Goal: Task Accomplishment & Management: Manage account settings

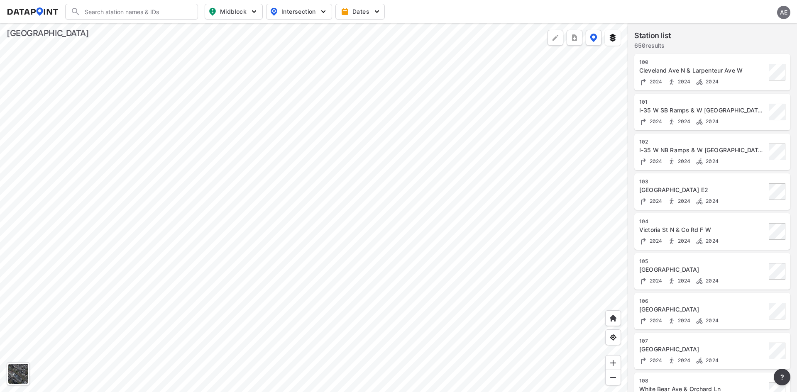
click at [779, 12] on div "AE" at bounding box center [783, 12] width 13 height 13
click at [735, 49] on img at bounding box center [732, 48] width 8 height 8
click at [744, 12] on span "Sign in" at bounding box center [740, 11] width 20 height 8
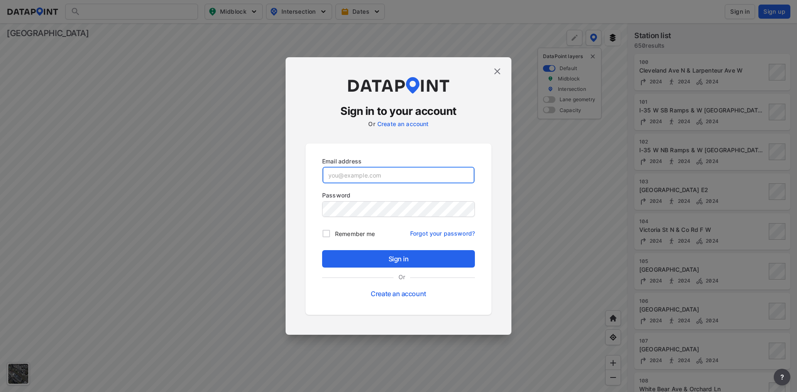
type input "adm_ramseycounty@data-point.io"
click at [500, 71] on img at bounding box center [497, 71] width 10 height 10
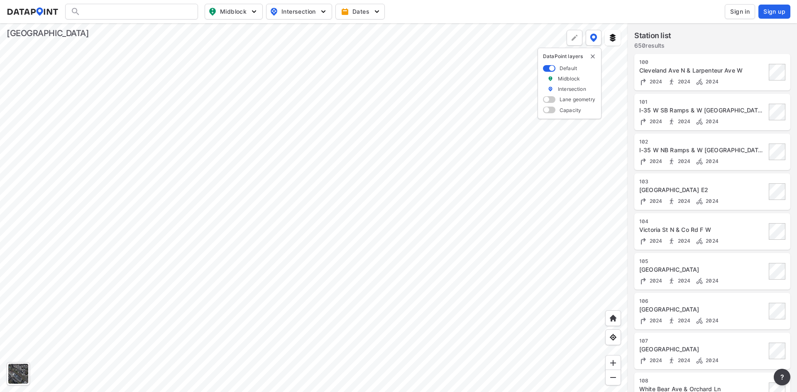
click at [595, 54] on img "delete" at bounding box center [592, 56] width 7 height 7
click at [620, 34] on button at bounding box center [613, 38] width 16 height 16
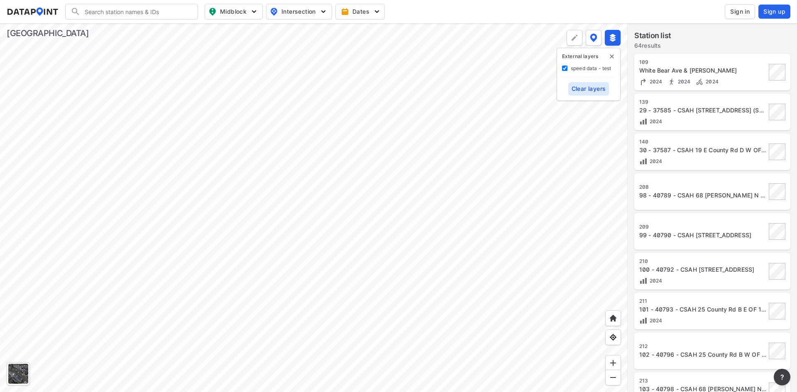
click at [254, 12] on img "button" at bounding box center [254, 11] width 8 height 8
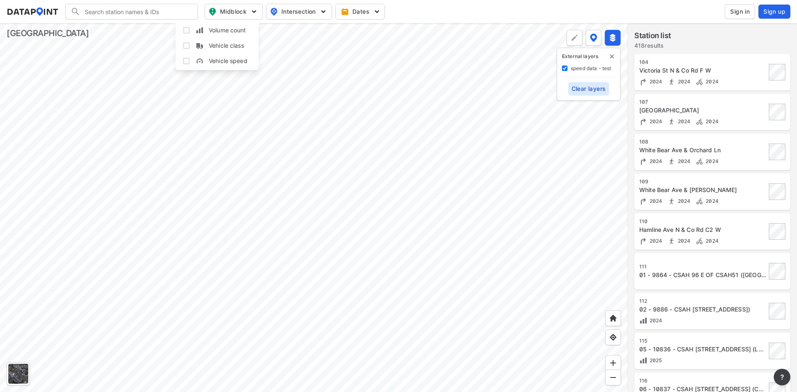
click at [186, 59] on input "Vehicle speed" at bounding box center [186, 61] width 8 height 8
checkbox input "true"
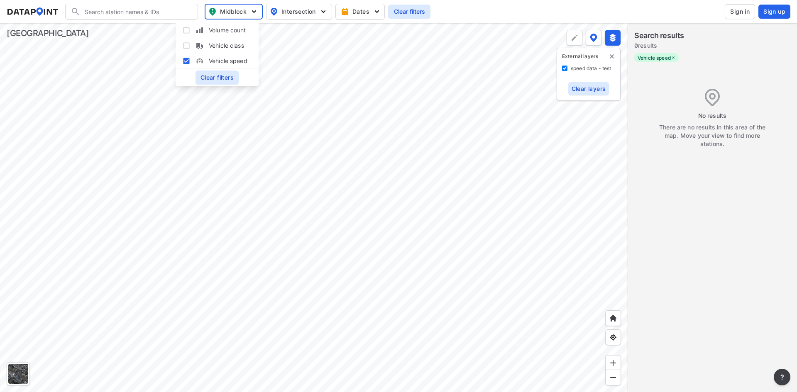
click at [410, 212] on div at bounding box center [314, 207] width 628 height 369
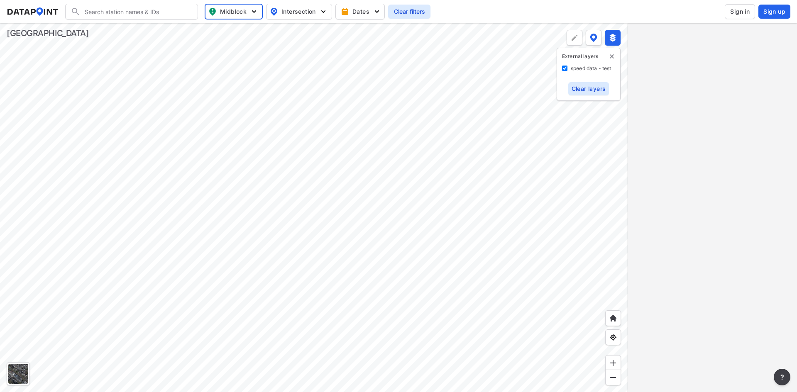
click at [398, 117] on div at bounding box center [314, 207] width 628 height 369
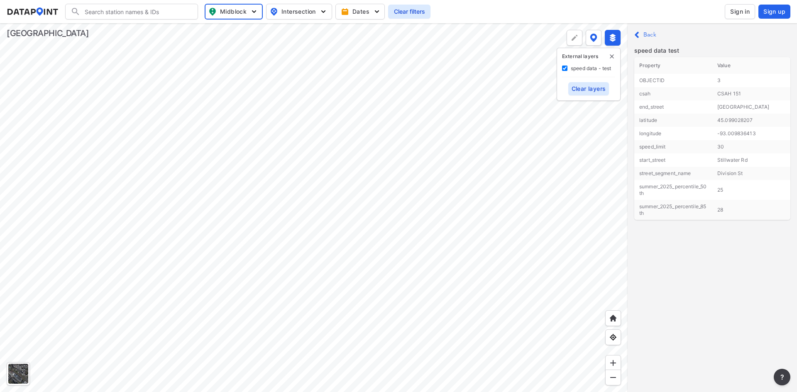
click at [647, 34] on label "Back" at bounding box center [649, 35] width 13 height 6
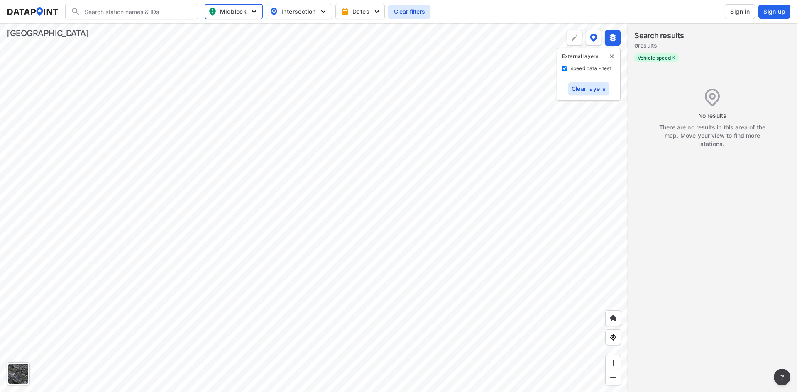
click at [476, 93] on div at bounding box center [314, 207] width 628 height 369
click at [399, 117] on div at bounding box center [314, 207] width 628 height 369
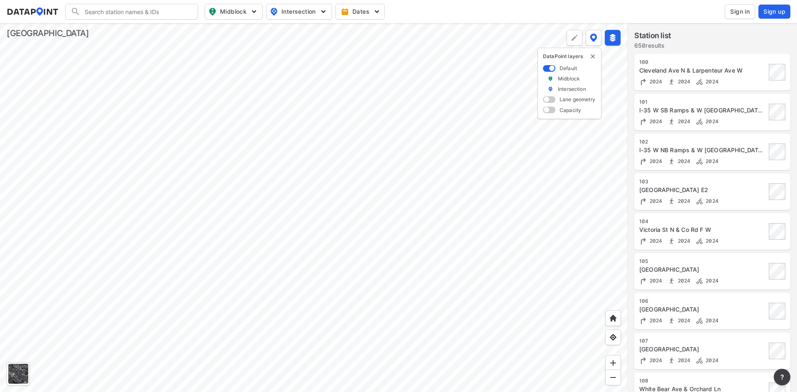
click at [612, 45] on button at bounding box center [613, 38] width 16 height 16
click at [234, 6] on button "Midblock" at bounding box center [234, 12] width 58 height 16
click at [185, 62] on input "Vehicle speed" at bounding box center [186, 61] width 8 height 8
checkbox input "true"
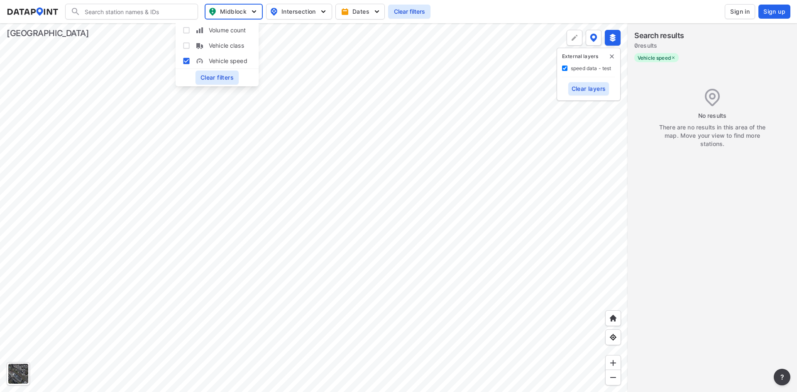
click at [333, 139] on div at bounding box center [314, 207] width 628 height 369
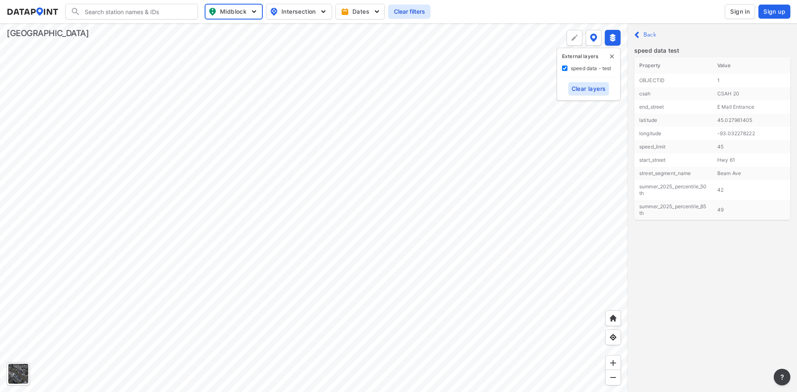
click at [456, 200] on div at bounding box center [314, 207] width 628 height 369
click at [612, 56] on img "delete" at bounding box center [611, 56] width 7 height 7
click at [641, 34] on p "Close Back" at bounding box center [712, 34] width 156 height 11
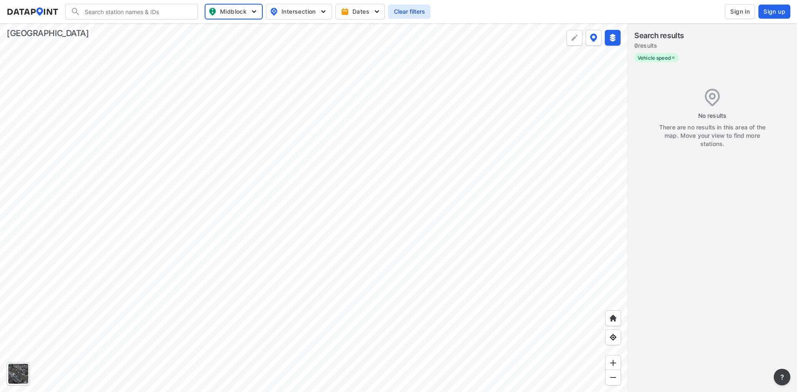
click at [675, 60] on label "Vehicle speed" at bounding box center [656, 57] width 44 height 9
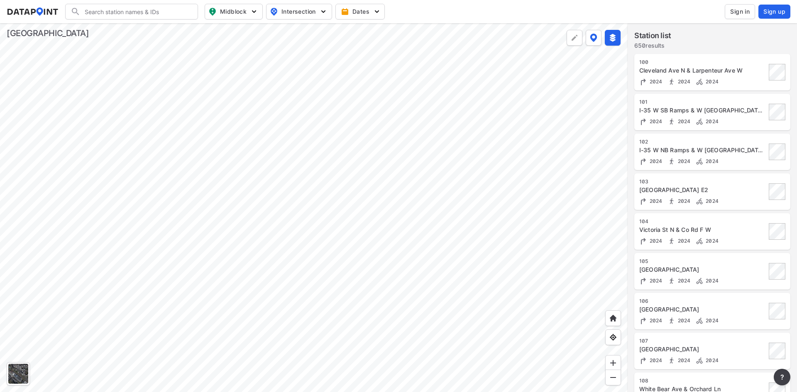
click at [481, 164] on div at bounding box center [314, 207] width 628 height 369
click at [277, 224] on div at bounding box center [314, 207] width 628 height 369
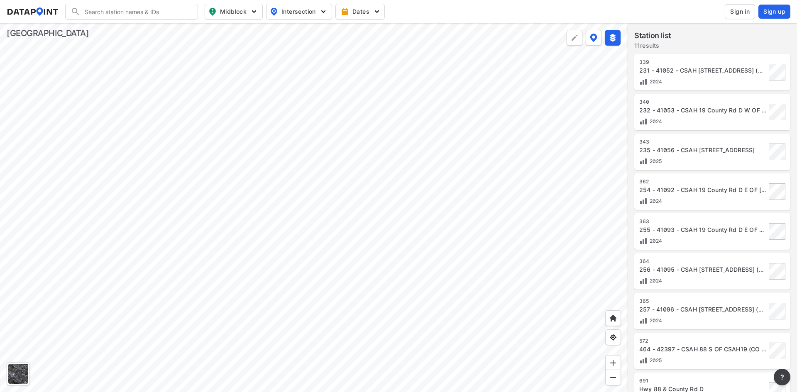
click at [252, 192] on div at bounding box center [314, 207] width 628 height 369
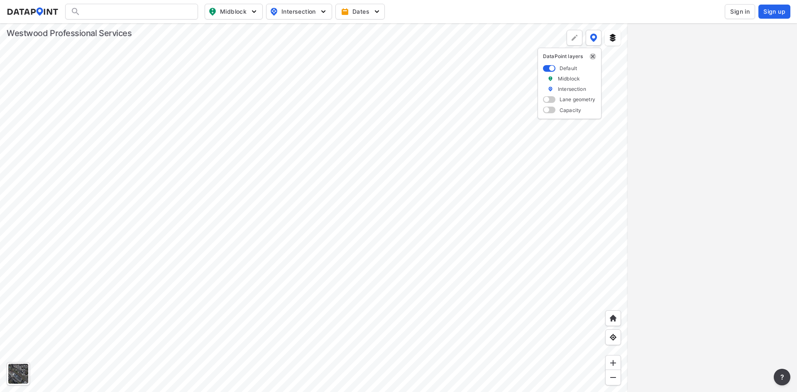
click at [592, 56] on img "delete" at bounding box center [592, 56] width 7 height 7
click at [734, 17] on button "Sign in" at bounding box center [740, 11] width 30 height 15
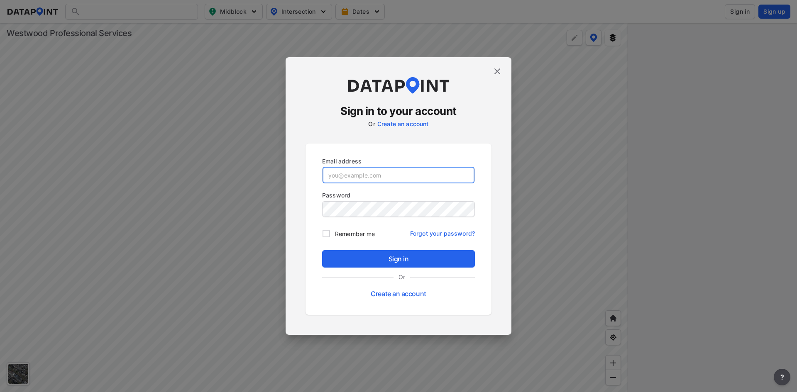
type input "adm_westwoodps@data-point.io"
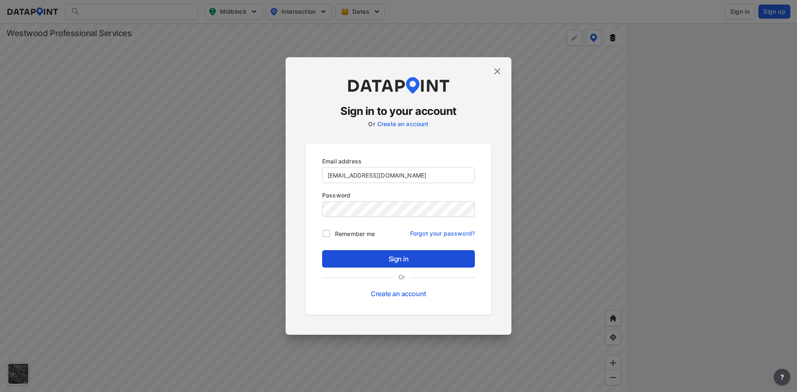
click at [353, 260] on span "Sign in" at bounding box center [398, 259] width 139 height 10
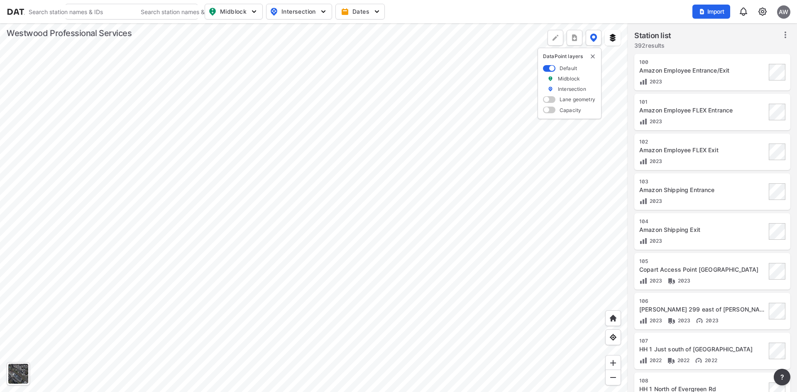
click at [781, 9] on div "AW" at bounding box center [783, 11] width 13 height 13
click at [740, 46] on p "Log out" at bounding box center [755, 47] width 70 height 15
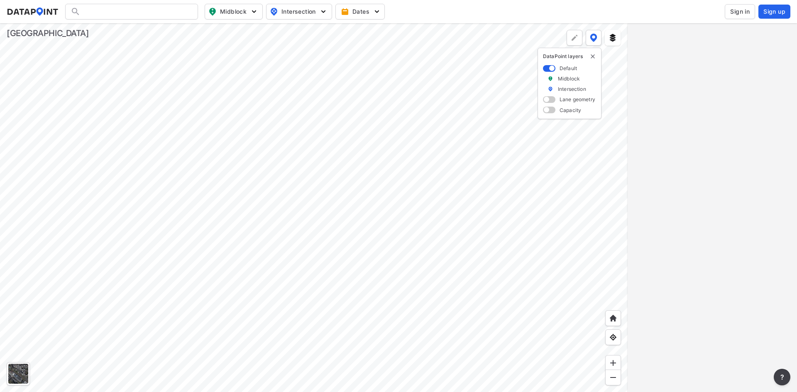
click at [592, 56] on img "delete" at bounding box center [592, 56] width 7 height 7
click at [735, 11] on span "Sign in" at bounding box center [740, 11] width 20 height 8
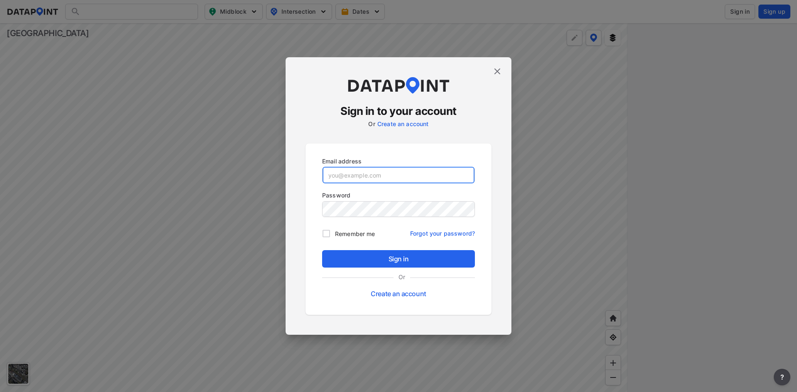
type input "adm_livingston@data-point.io"
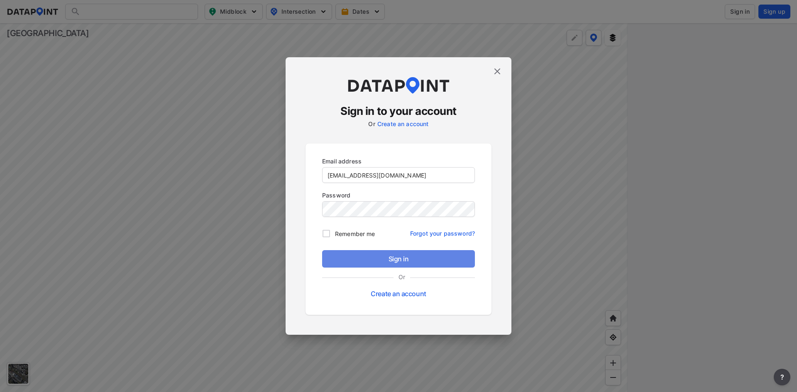
click at [345, 257] on span "Sign in" at bounding box center [398, 259] width 139 height 10
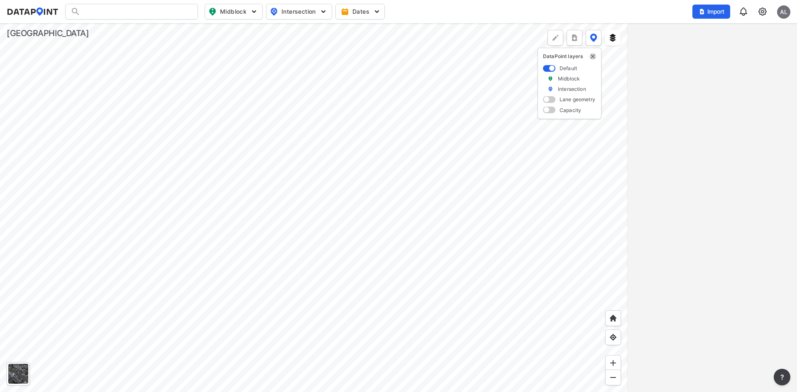
click at [595, 54] on img "delete" at bounding box center [592, 56] width 7 height 7
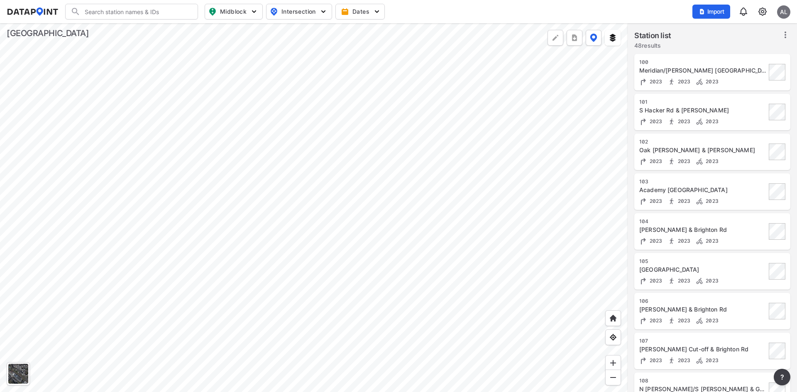
click at [760, 12] on img at bounding box center [762, 12] width 10 height 10
click at [717, 63] on link "Station management" at bounding box center [726, 62] width 71 height 8
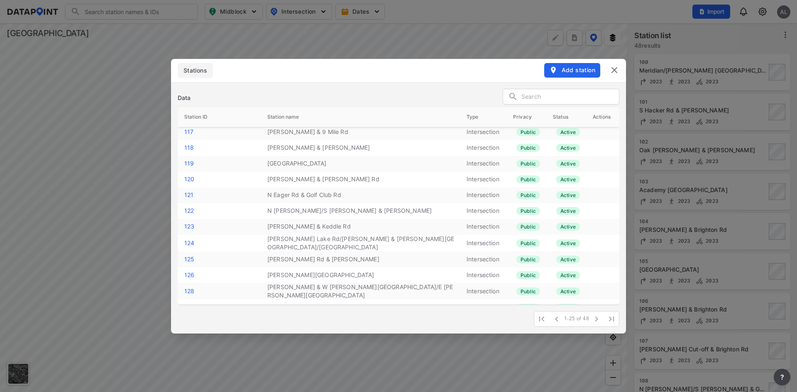
scroll to position [217, 0]
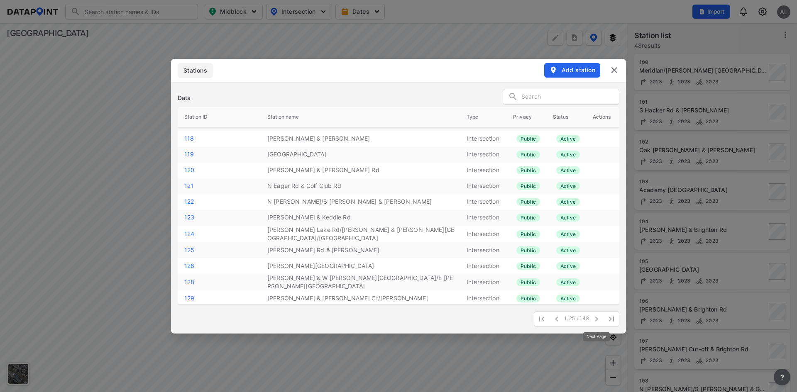
click at [596, 319] on icon "button" at bounding box center [596, 319] width 10 height 10
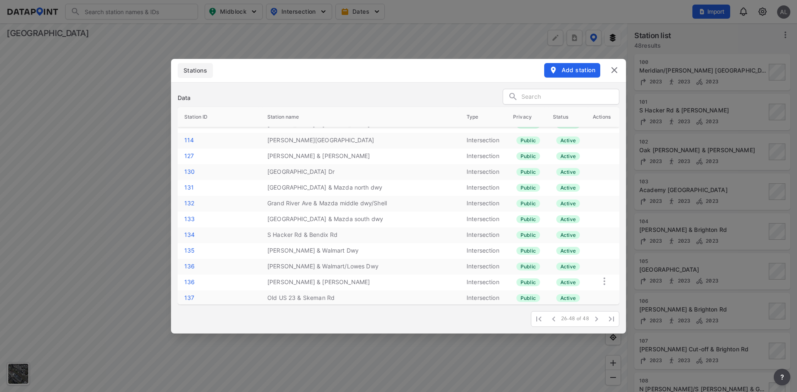
scroll to position [0, 0]
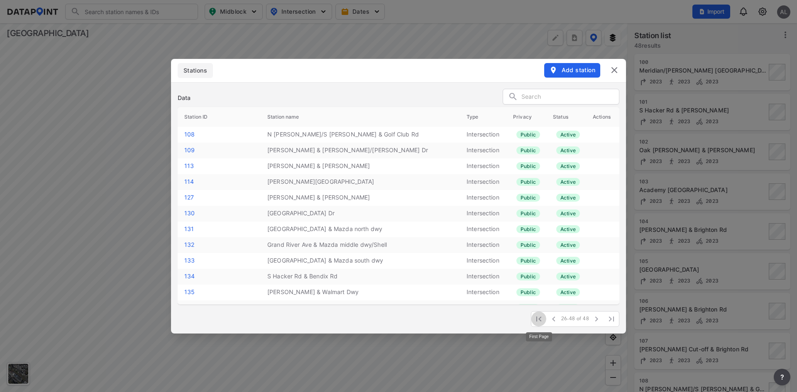
click at [538, 319] on icon "button" at bounding box center [539, 319] width 10 height 10
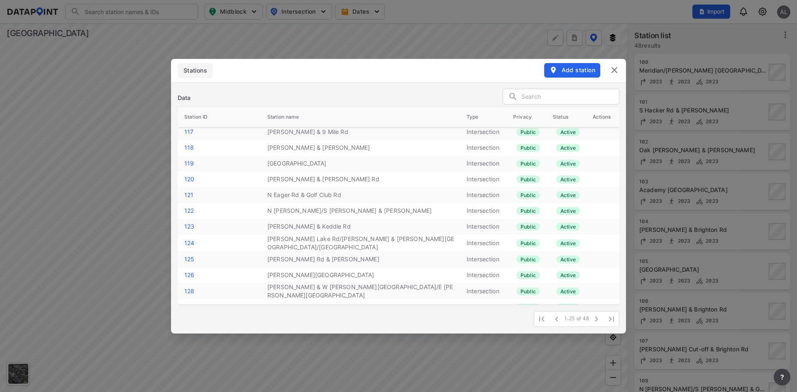
scroll to position [217, 0]
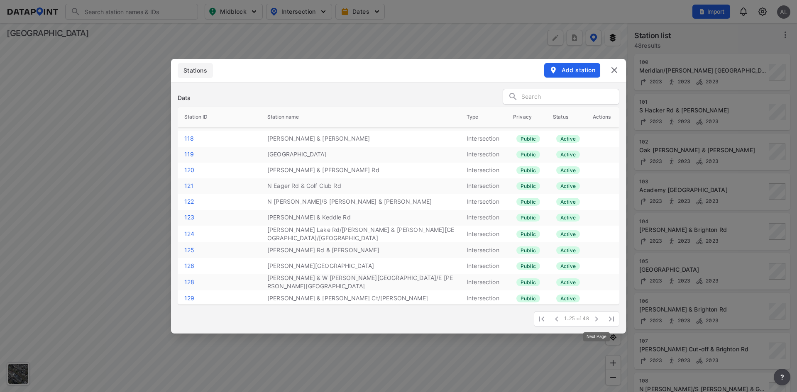
click at [594, 319] on icon "button" at bounding box center [596, 319] width 10 height 10
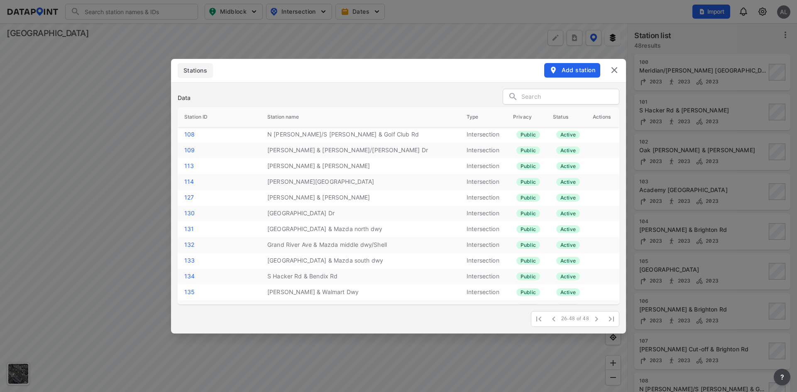
scroll to position [83, 0]
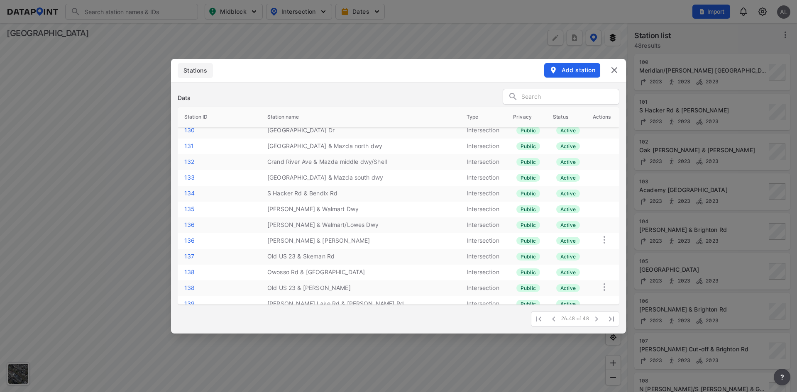
click at [612, 68] on img at bounding box center [614, 70] width 10 height 10
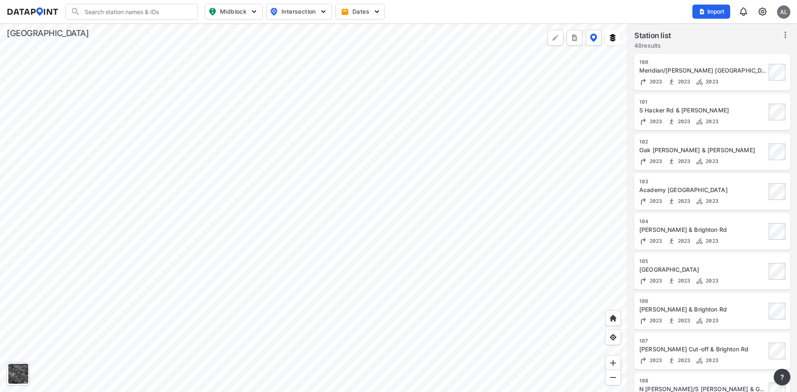
click at [765, 10] on img at bounding box center [762, 12] width 10 height 10
click at [735, 31] on link "Data management" at bounding box center [726, 32] width 71 height 8
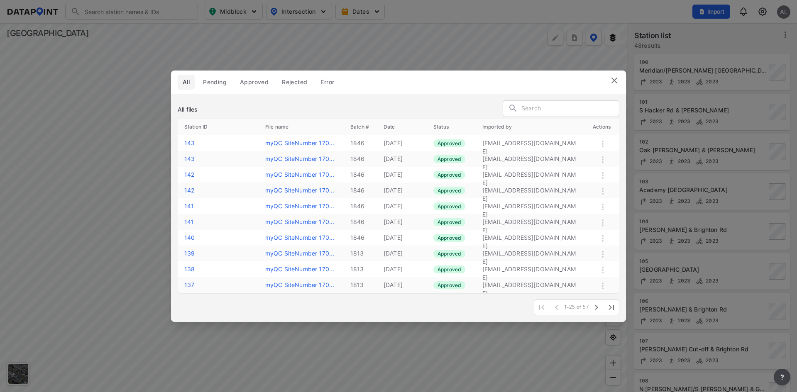
click at [243, 81] on span "Approved" at bounding box center [254, 82] width 29 height 8
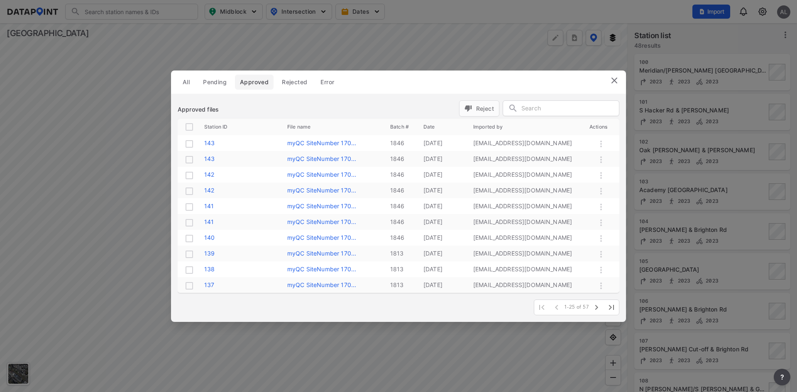
click at [539, 105] on input "text" at bounding box center [570, 109] width 98 height 12
click at [528, 104] on input "text" at bounding box center [570, 109] width 98 height 12
paste input "17046301"
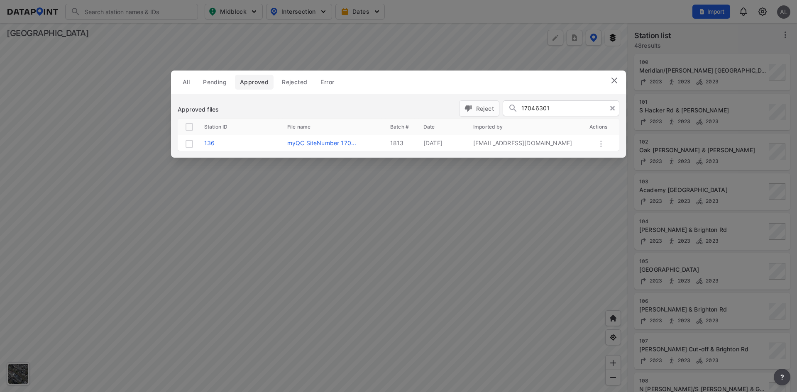
type input "17046301"
click at [599, 141] on icon at bounding box center [601, 144] width 10 height 10
click at [188, 147] on input "checkbox" at bounding box center [189, 144] width 10 height 10
checkbox input "true"
click at [478, 107] on span "Reject" at bounding box center [478, 108] width 29 height 9
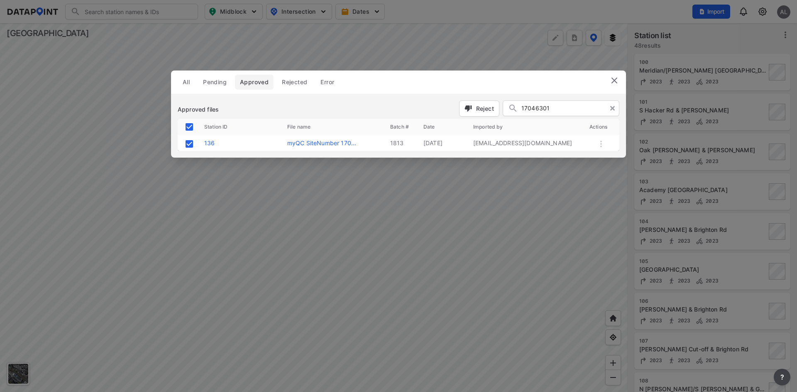
checkbox input "false"
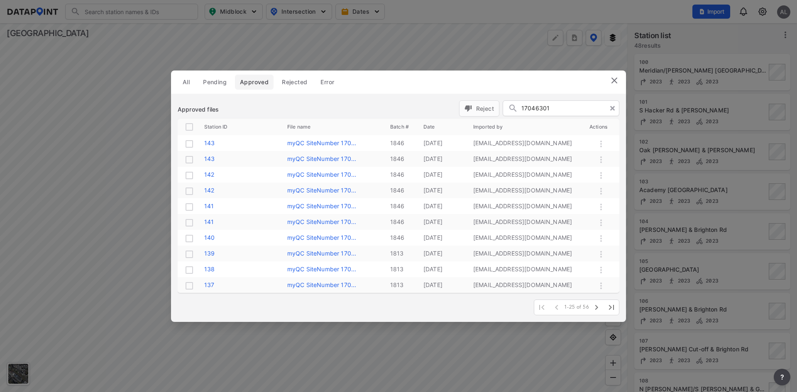
drag, startPoint x: 550, startPoint y: 108, endPoint x: 471, endPoint y: 116, distance: 79.6
click at [471, 115] on form "Reject 17046301" at bounding box center [539, 109] width 160 height 18
paste input "3"
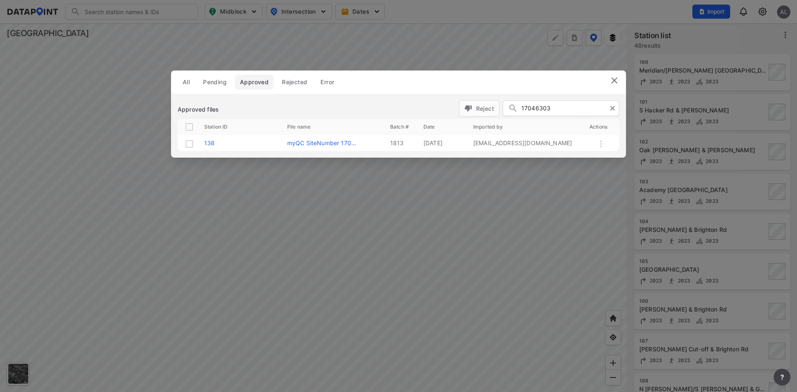
type input "17046303"
click at [190, 144] on input "checkbox" at bounding box center [189, 144] width 10 height 10
checkbox input "true"
click at [476, 109] on span "Reject" at bounding box center [478, 108] width 29 height 9
checkbox input "false"
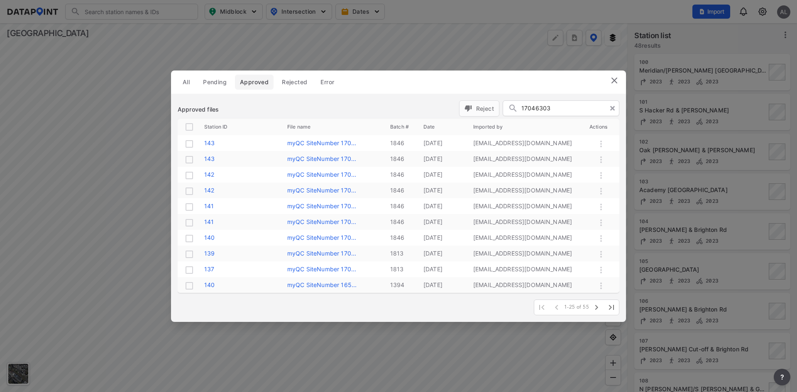
drag, startPoint x: 557, startPoint y: 113, endPoint x: 505, endPoint y: 106, distance: 52.4
click at [505, 106] on div "17046303" at bounding box center [561, 109] width 117 height 16
paste input "4"
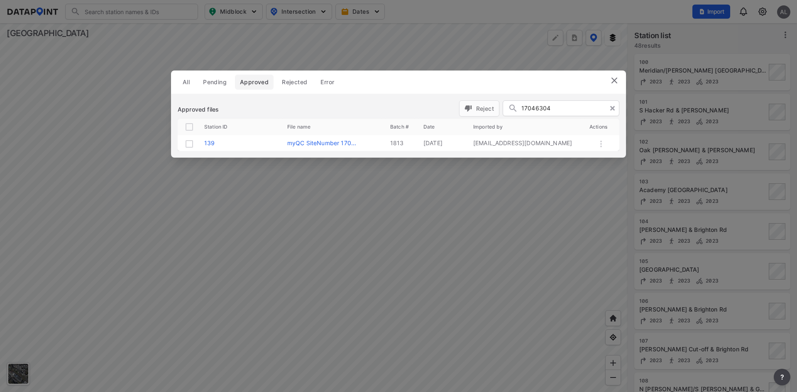
type input "17046304"
click at [190, 144] on input "checkbox" at bounding box center [189, 144] width 10 height 10
checkbox input "true"
click at [475, 107] on span "Reject" at bounding box center [478, 108] width 29 height 9
checkbox input "false"
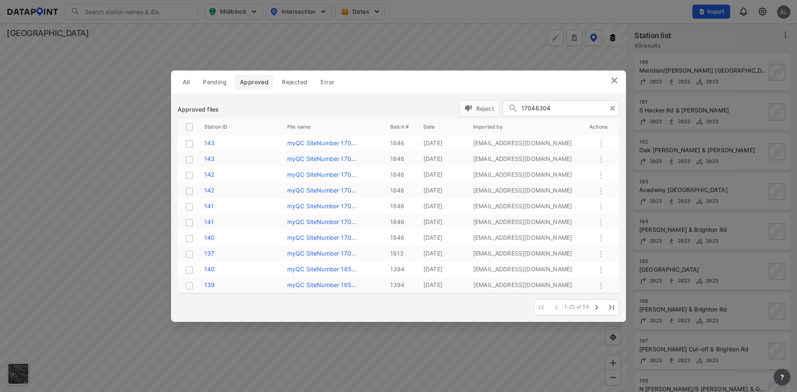
drag, startPoint x: 557, startPoint y: 107, endPoint x: 496, endPoint y: 111, distance: 60.4
click at [496, 111] on form "Reject 17046304" at bounding box center [539, 109] width 160 height 18
paste input "69901"
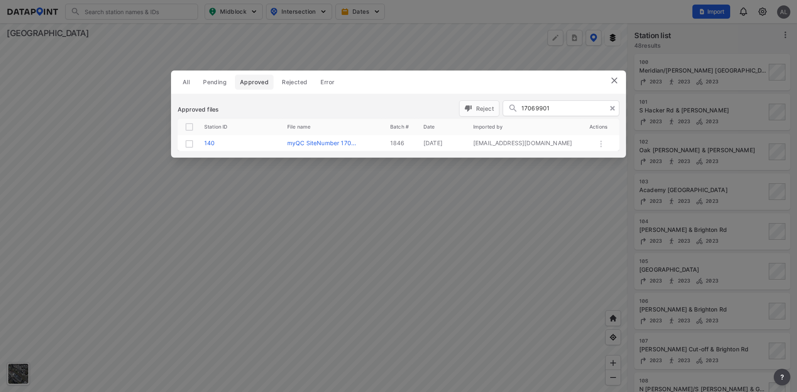
type input "17069901"
click at [189, 144] on input "checkbox" at bounding box center [189, 144] width 10 height 10
checkbox input "true"
click at [489, 107] on span "Reject" at bounding box center [478, 108] width 29 height 9
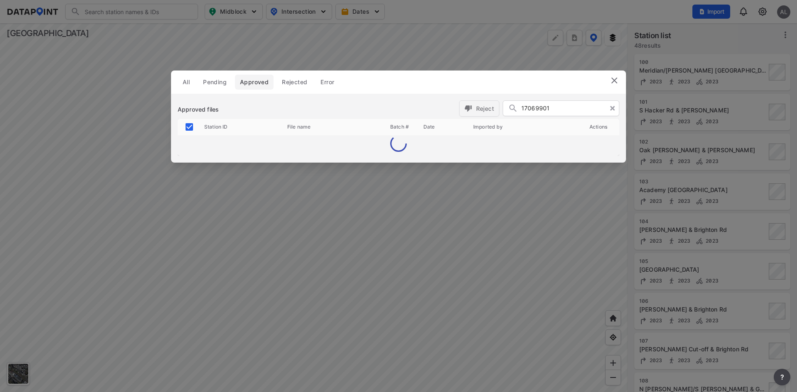
checkbox input "false"
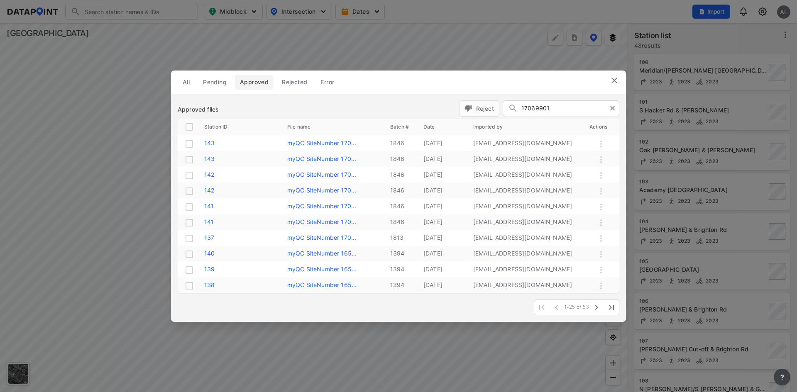
click at [550, 103] on input "17069901" at bounding box center [567, 109] width 93 height 12
click at [611, 81] on img at bounding box center [614, 81] width 10 height 10
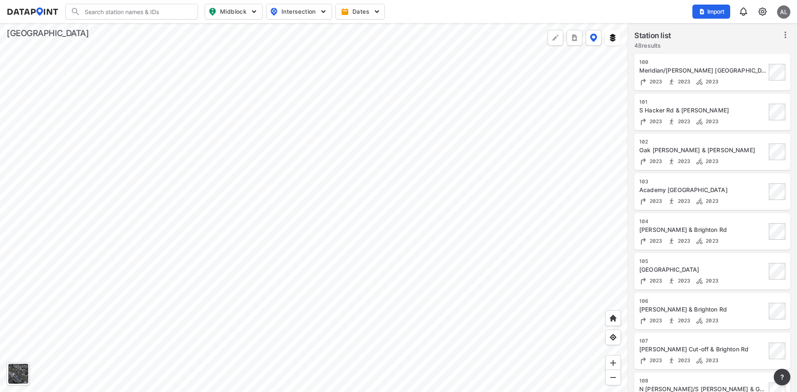
click at [173, 7] on input "Search" at bounding box center [137, 11] width 112 height 13
click at [159, 44] on li "( 140 ) Hartland Rd & Dunham Rd" at bounding box center [132, 51] width 133 height 15
type input "(140) Hartland Rd & Dunham Rd"
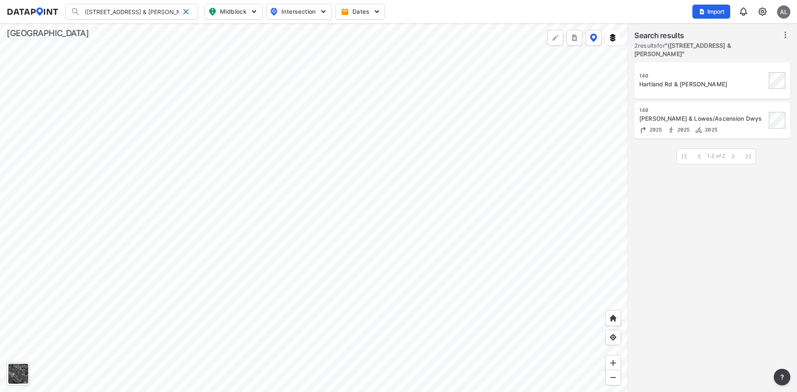
click at [682, 115] on div "Latson Rd & Lowes/Ascension Dwys" at bounding box center [702, 119] width 127 height 8
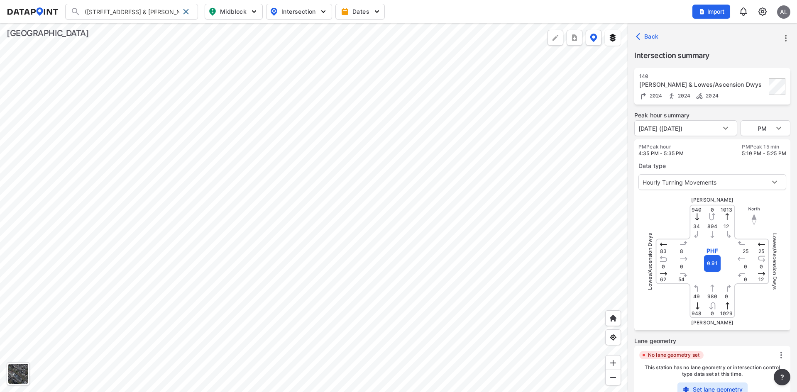
scroll to position [114, 0]
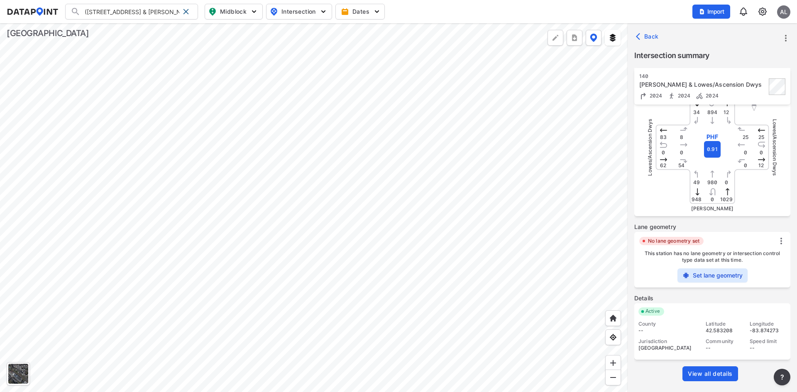
click at [718, 376] on span "View all details" at bounding box center [710, 374] width 45 height 8
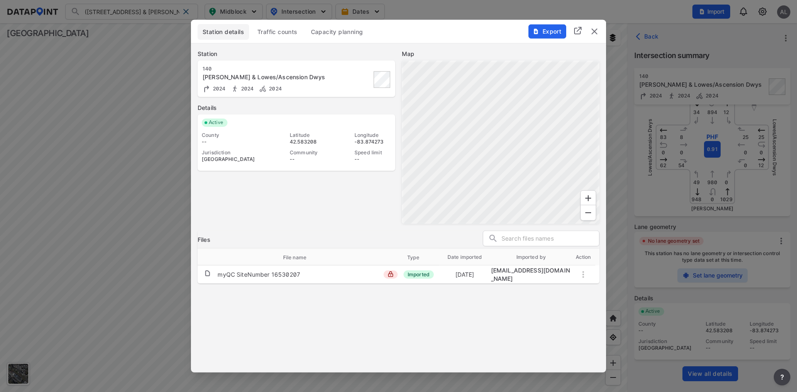
click at [594, 32] on img "delete" at bounding box center [594, 31] width 10 height 10
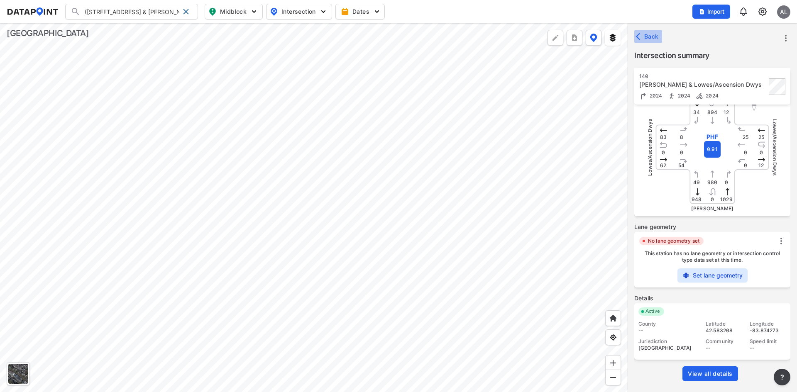
click at [650, 35] on span "Back" at bounding box center [647, 36] width 21 height 8
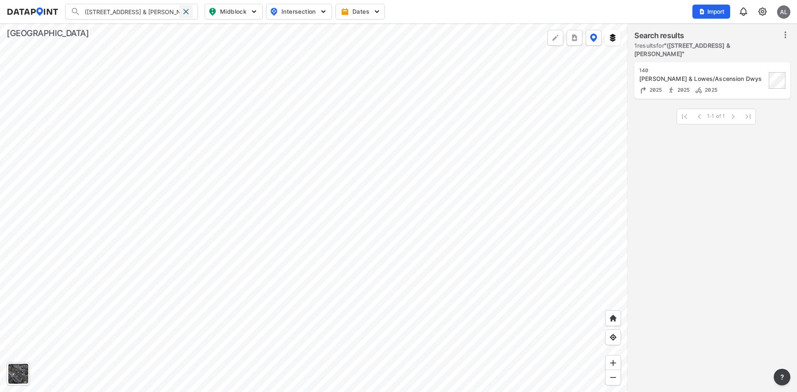
click at [188, 13] on span at bounding box center [186, 11] width 7 height 7
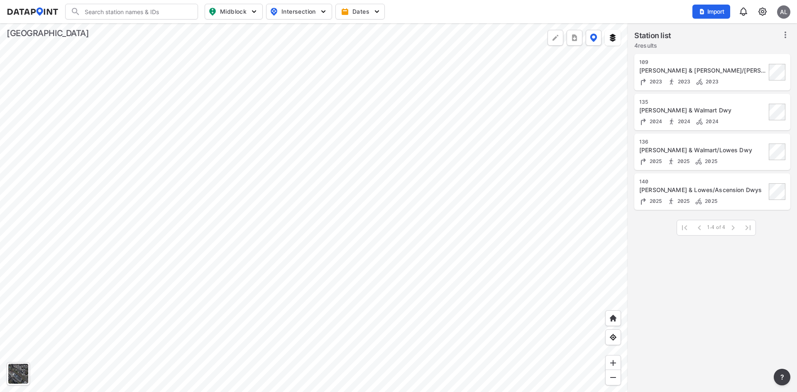
drag, startPoint x: 122, startPoint y: 15, endPoint x: 133, endPoint y: 5, distance: 14.5
click at [122, 14] on input "Search" at bounding box center [137, 11] width 112 height 13
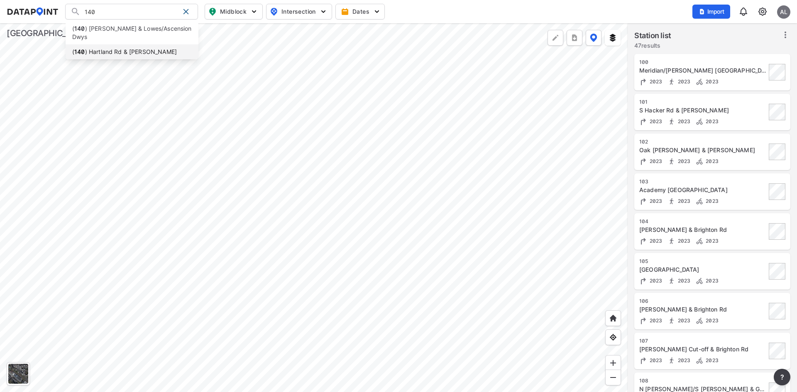
click at [120, 44] on li "( 140 ) Hartland Rd & Dunham Rd" at bounding box center [132, 51] width 133 height 15
type input "(140) Hartland Rd & Dunham Rd"
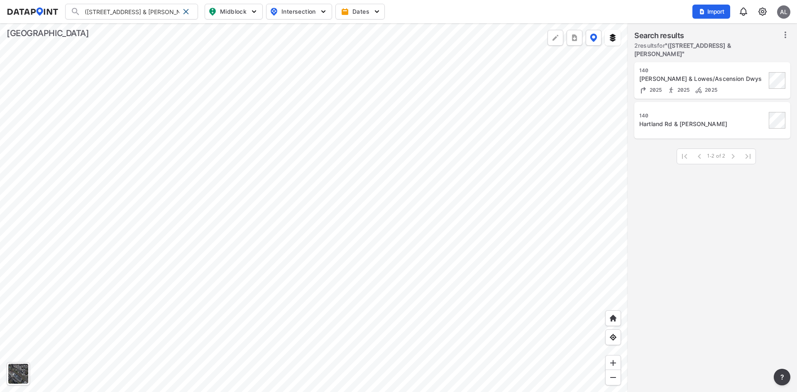
click at [671, 120] on div "Hartland Rd & Dunham Rd" at bounding box center [702, 124] width 127 height 8
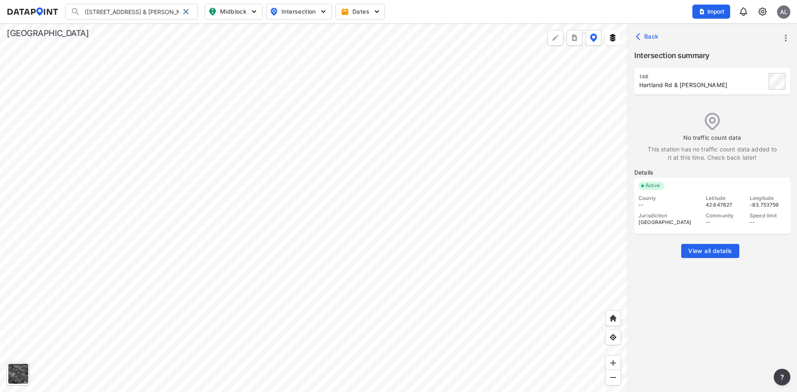
click at [700, 244] on button "View all details" at bounding box center [710, 251] width 58 height 14
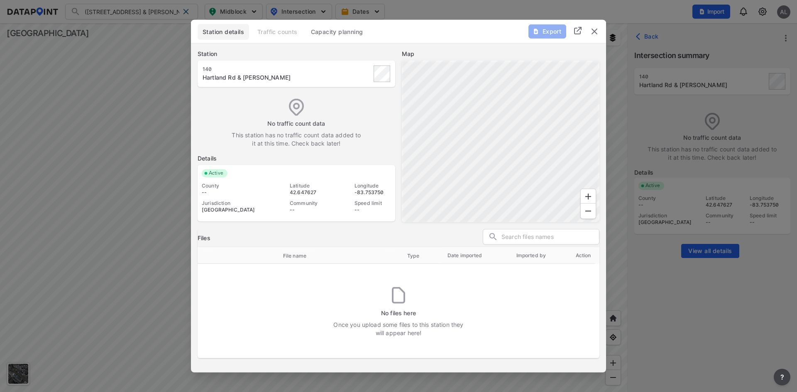
click at [596, 31] on img "delete" at bounding box center [594, 31] width 10 height 10
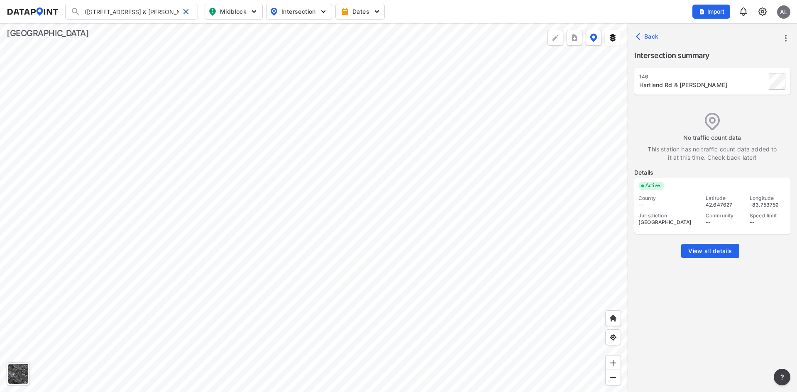
click at [784, 36] on icon "more" at bounding box center [786, 38] width 10 height 10
click at [733, 92] on li "Edit station details" at bounding box center [751, 94] width 80 height 15
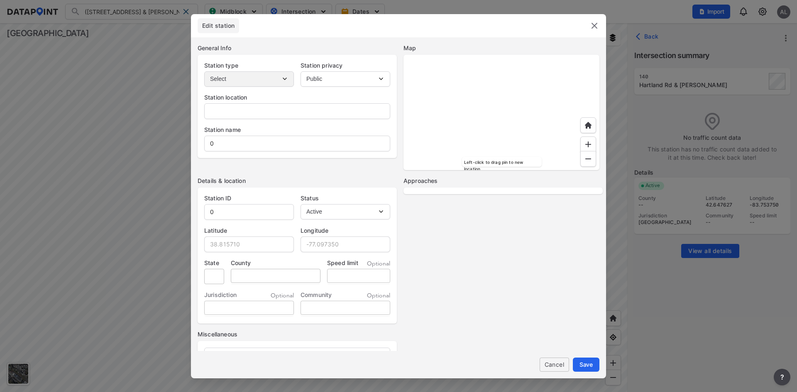
type input "-"
type input "Hartland Rd & Dunham Rd"
type input "140"
type input "42.647627"
type input "-83.753750"
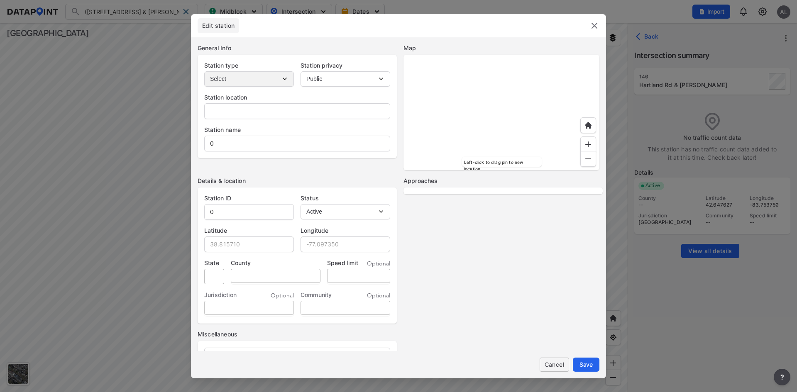
type input "MI"
select select "2"
select select "WB"
select select "SB"
select select "NB"
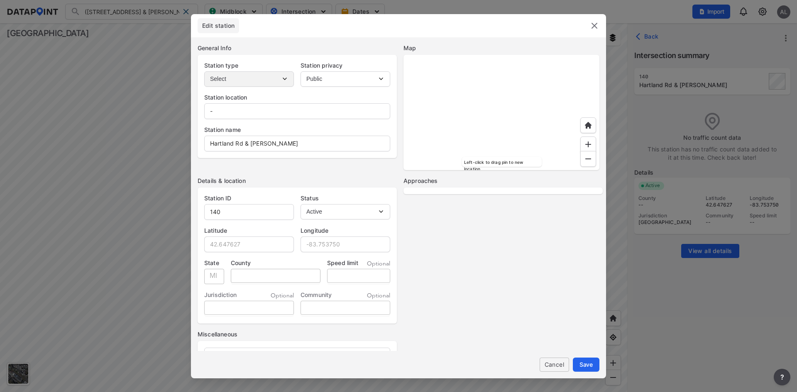
select select "EB"
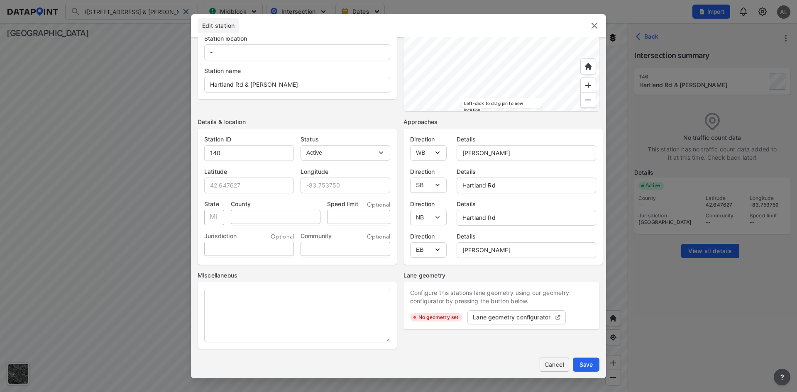
scroll to position [0, 0]
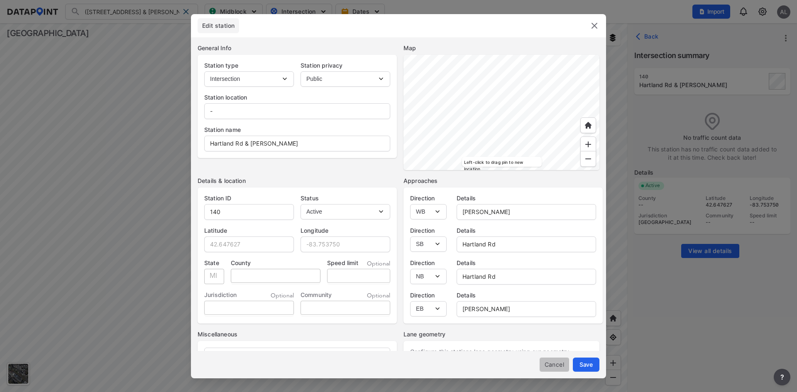
click at [557, 361] on span "Cancel" at bounding box center [554, 364] width 16 height 9
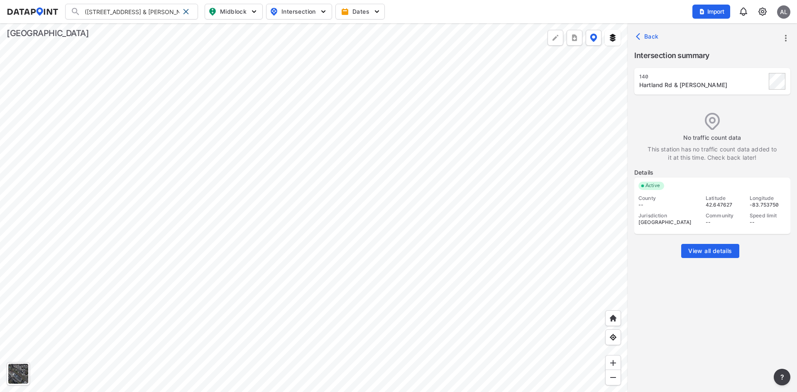
click at [760, 10] on img at bounding box center [762, 12] width 10 height 10
click at [716, 66] on link "Station management" at bounding box center [726, 62] width 71 height 8
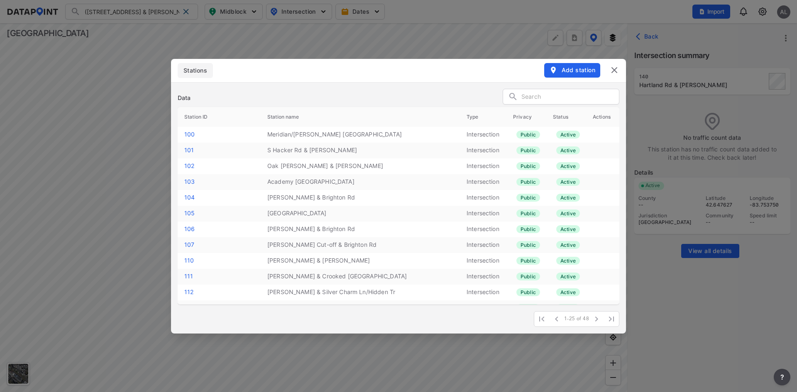
click at [535, 93] on input "text" at bounding box center [570, 97] width 98 height 12
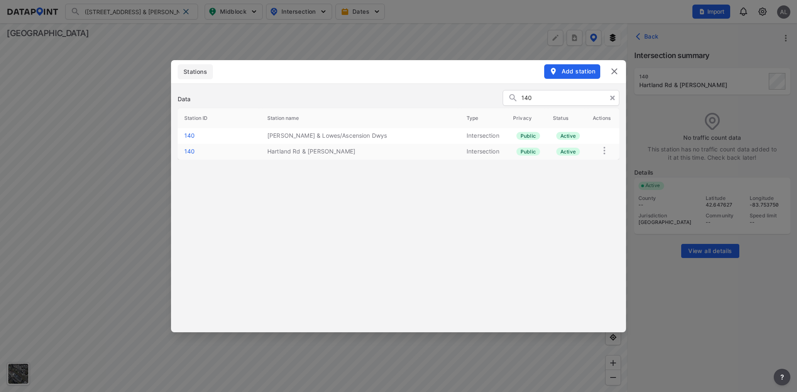
type input "140"
click at [604, 150] on img at bounding box center [604, 151] width 10 height 10
click at [591, 159] on label "Delete" at bounding box center [590, 159] width 18 height 8
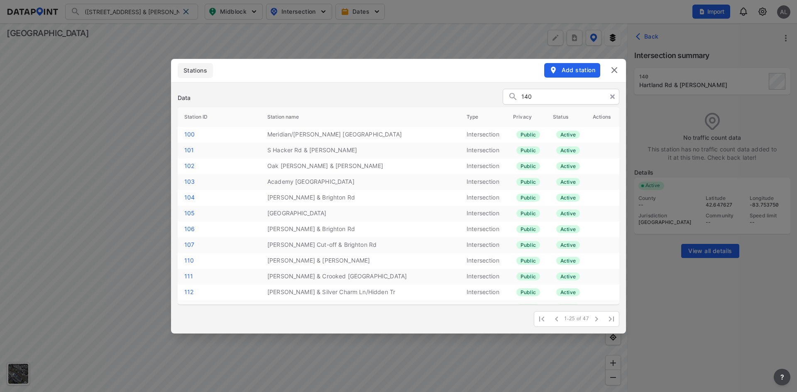
click at [614, 70] on img at bounding box center [614, 70] width 10 height 10
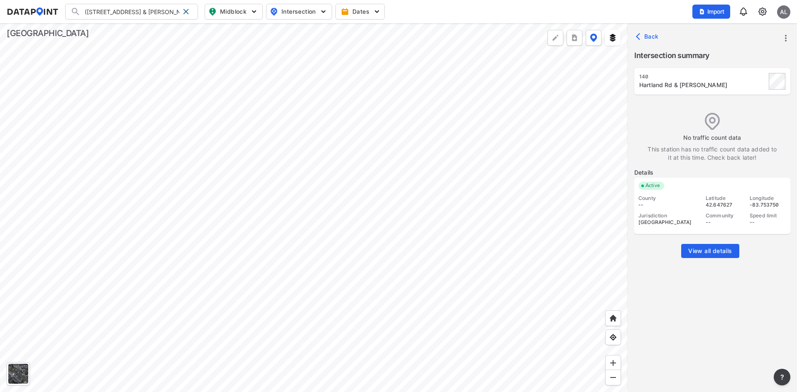
click at [651, 37] on span "Back" at bounding box center [647, 36] width 21 height 8
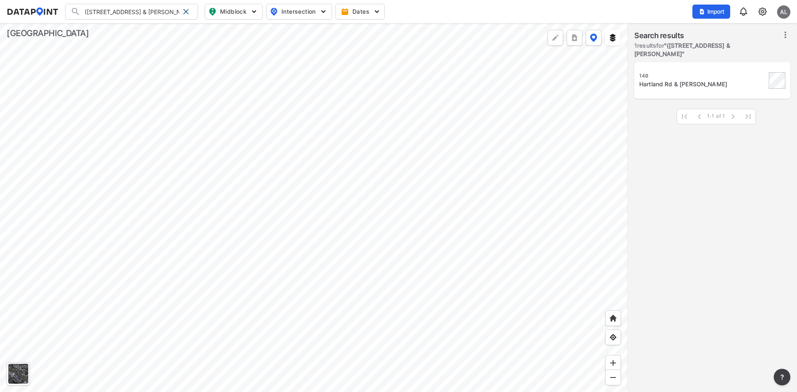
click at [758, 17] on div "Import AL" at bounding box center [741, 11] width 98 height 19
click at [760, 15] on img at bounding box center [762, 12] width 10 height 10
click at [724, 59] on link "Station management" at bounding box center [726, 62] width 71 height 8
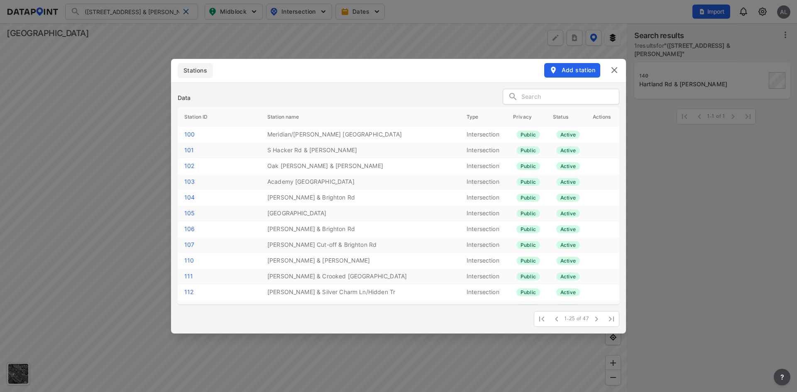
click at [611, 317] on icon "button" at bounding box center [611, 319] width 10 height 10
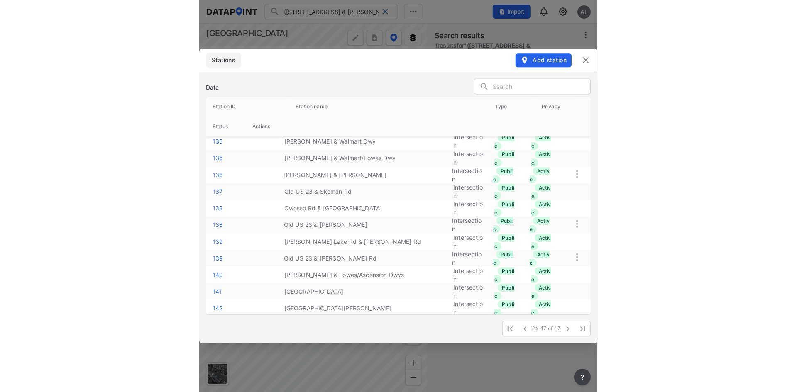
scroll to position [178, 0]
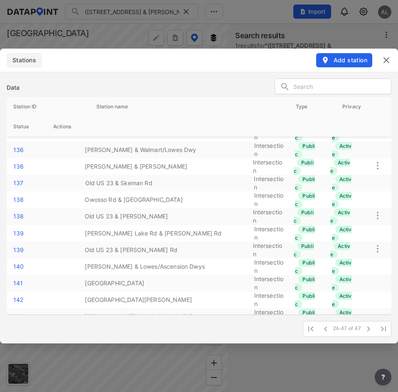
click at [386, 56] on img at bounding box center [386, 60] width 10 height 10
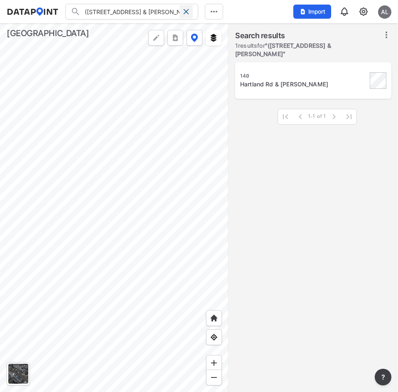
click at [184, 16] on div at bounding box center [185, 11] width 13 height 13
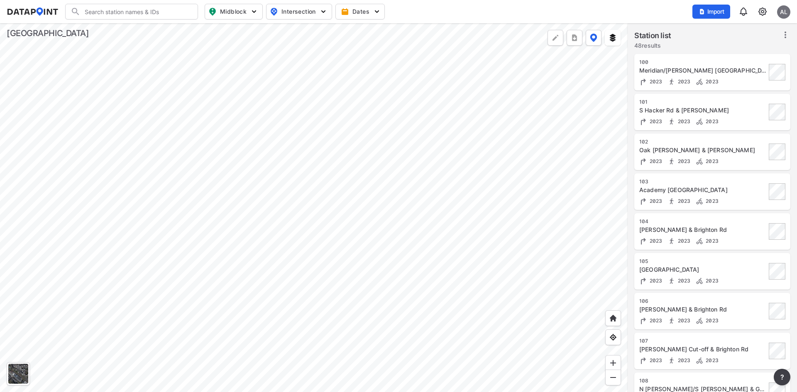
click at [151, 10] on input "Search" at bounding box center [137, 11] width 112 height 13
type input "hunter"
type input "(136) Hunter Rd & Hilton Rd"
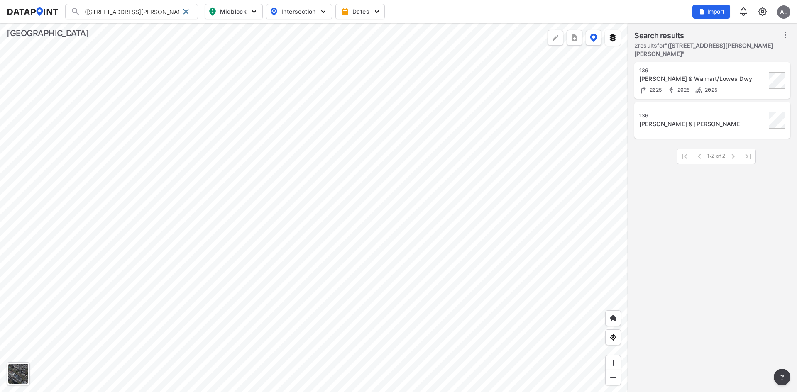
click at [685, 123] on div "136 Hunter Rd & Hilton Rd" at bounding box center [712, 120] width 146 height 27
click at [669, 120] on div "Hunter Rd & Hilton Rd" at bounding box center [702, 124] width 127 height 8
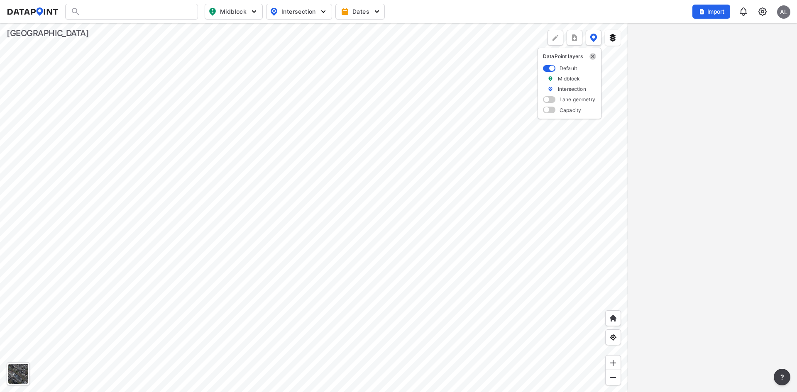
click at [591, 55] on img "delete" at bounding box center [592, 56] width 7 height 7
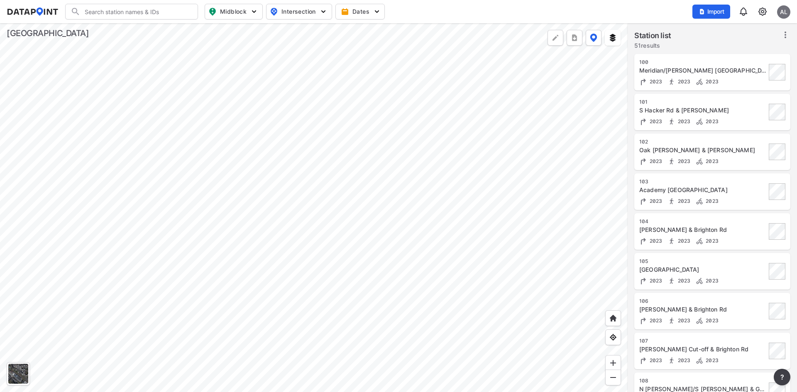
click at [153, 12] on input "Search" at bounding box center [137, 11] width 112 height 13
type input "hunter"
click at [762, 11] on img at bounding box center [762, 12] width 10 height 10
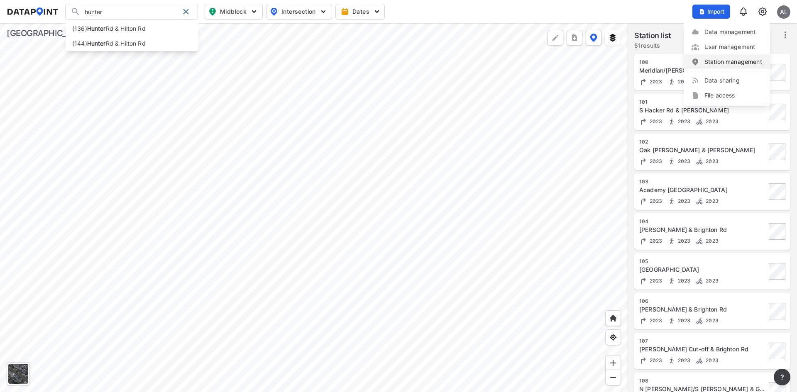
click at [715, 61] on link "Station management" at bounding box center [726, 62] width 71 height 8
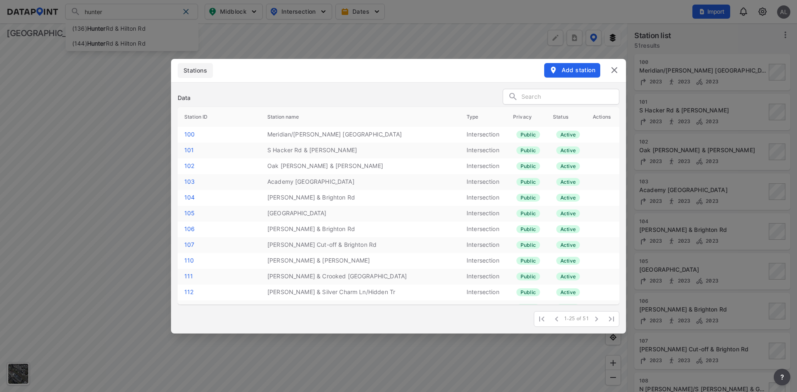
click at [528, 98] on input "text" at bounding box center [570, 97] width 98 height 12
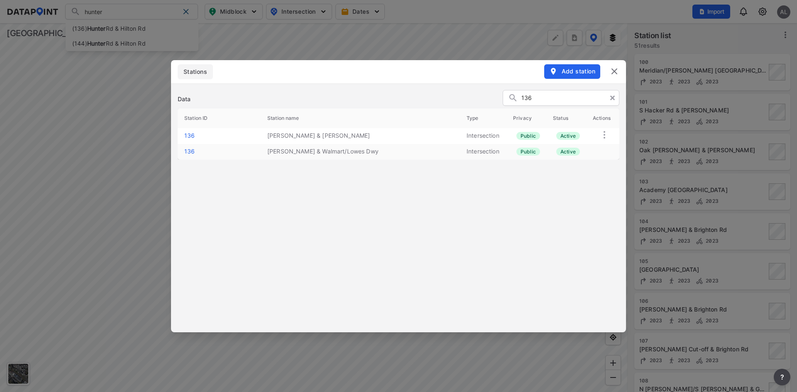
type input "136"
click at [607, 134] on img at bounding box center [604, 135] width 10 height 10
click at [596, 141] on label "Delete" at bounding box center [594, 143] width 18 height 8
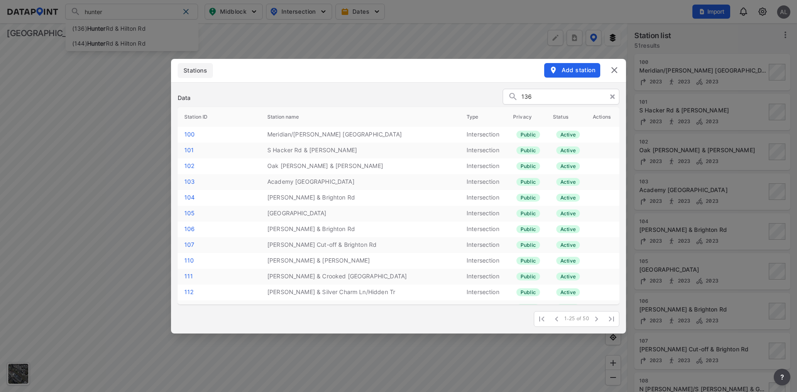
click at [570, 95] on input "136" at bounding box center [567, 97] width 93 height 12
drag, startPoint x: 564, startPoint y: 100, endPoint x: 571, endPoint y: 91, distance: 11.3
click at [564, 100] on input "136" at bounding box center [567, 97] width 93 height 12
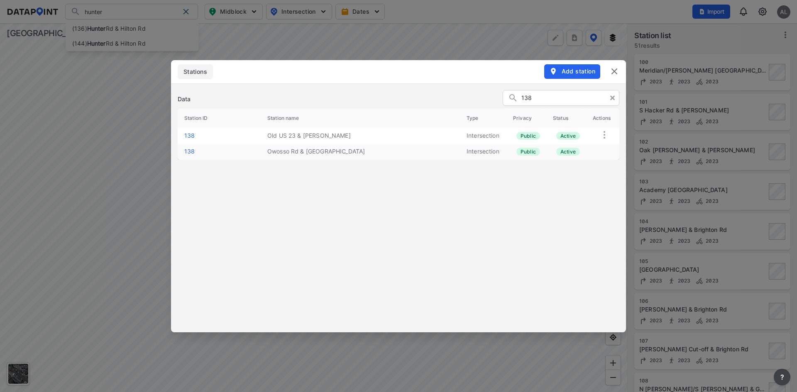
type input "138"
click at [606, 134] on img at bounding box center [604, 135] width 10 height 10
click at [596, 140] on label "Delete" at bounding box center [593, 143] width 18 height 8
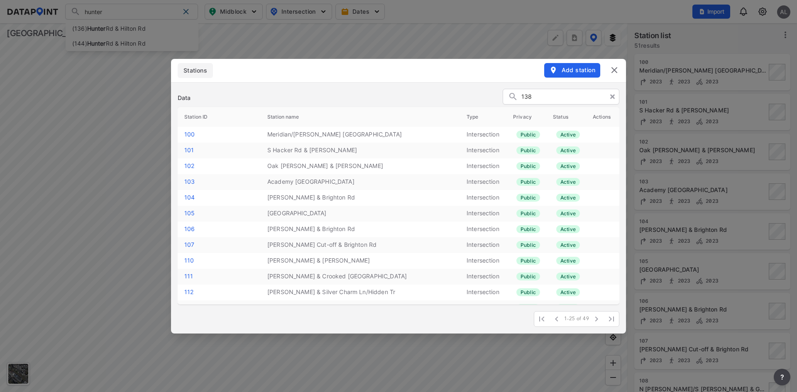
click at [568, 102] on input "138" at bounding box center [567, 97] width 93 height 12
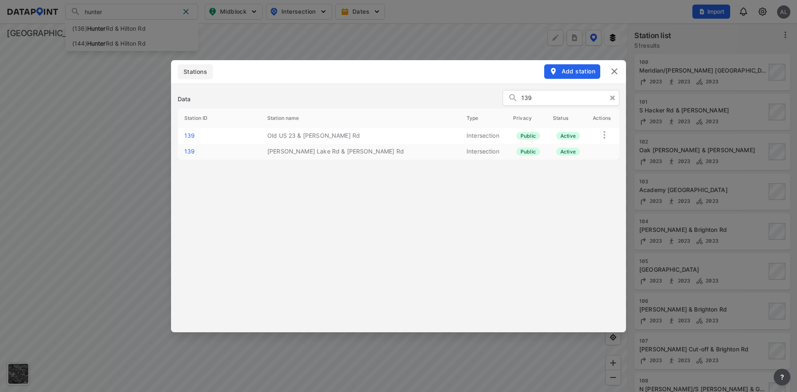
type input "139"
click at [604, 132] on img at bounding box center [604, 135] width 10 height 10
click at [584, 142] on label "Delete" at bounding box center [590, 141] width 18 height 8
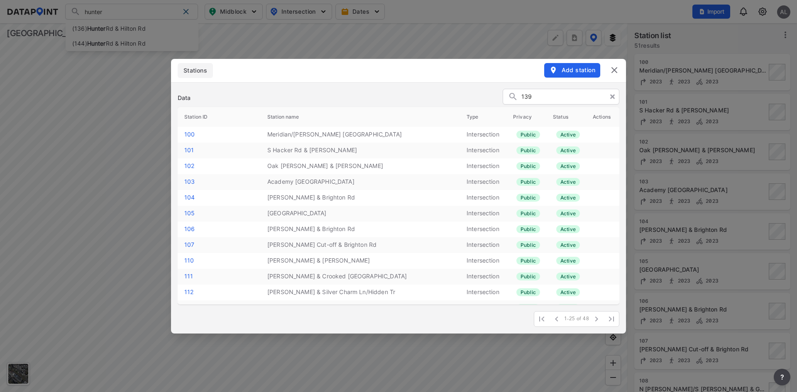
click at [571, 98] on input "139" at bounding box center [567, 97] width 93 height 12
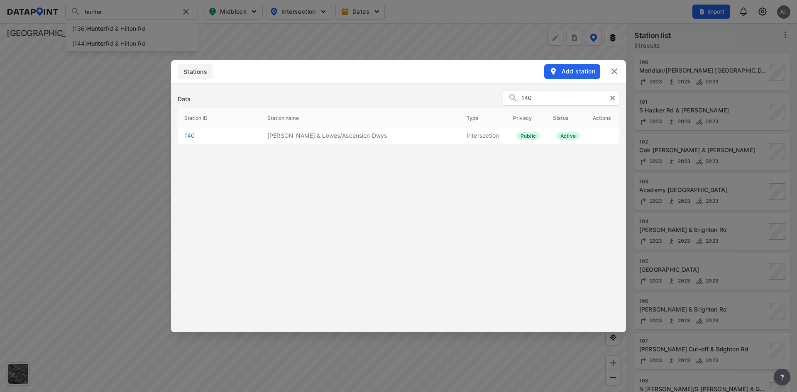
type input "140"
click at [615, 71] on img at bounding box center [614, 71] width 10 height 10
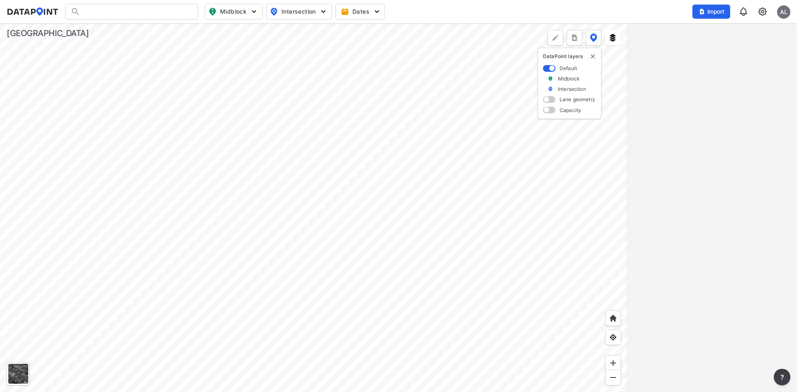
click at [115, 10] on div at bounding box center [131, 12] width 133 height 16
click at [114, 13] on div at bounding box center [131, 12] width 133 height 16
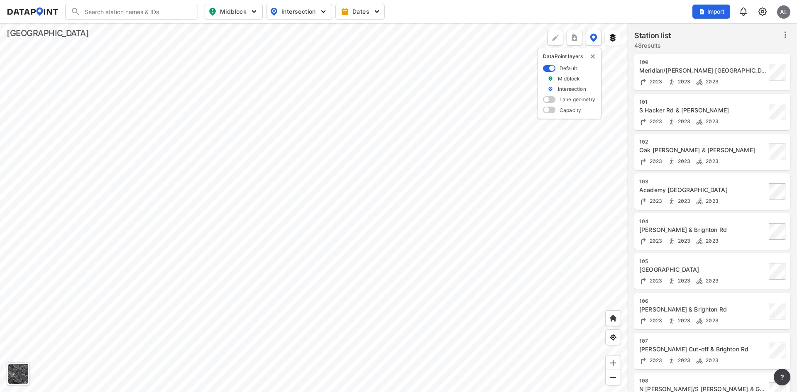
click at [114, 13] on input "Search" at bounding box center [137, 11] width 112 height 13
click at [109, 32] on li "([STREET_ADDRESS][PERSON_NAME][PERSON_NAME]" at bounding box center [132, 28] width 133 height 15
type input "([STREET_ADDRESS][PERSON_NAME][PERSON_NAME]"
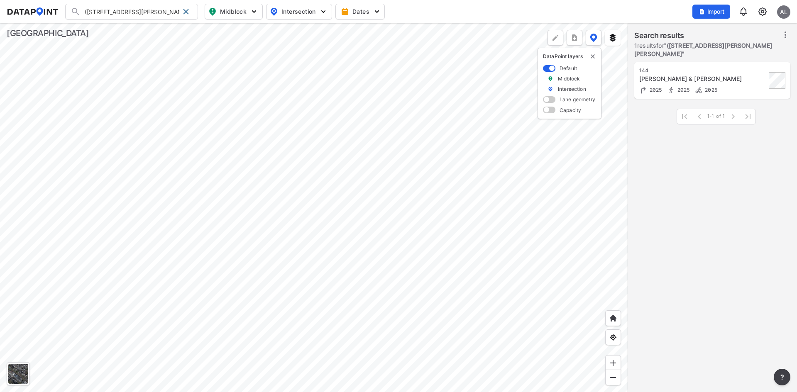
click at [696, 86] on img at bounding box center [698, 90] width 8 height 8
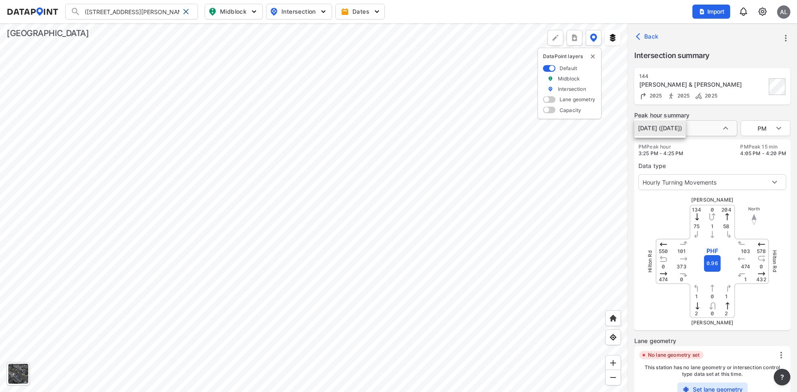
click at [723, 127] on body "(144) Hunter Rd & Hilton Rd (144) Hunter Rd & Hilton Rd Search No results There…" at bounding box center [398, 196] width 797 height 392
click at [723, 127] on div at bounding box center [398, 196] width 797 height 392
click at [732, 176] on body "(144) Hunter Rd & Hilton Rd (144) Hunter Rd & Hilton Rd Search No results There…" at bounding box center [398, 196] width 797 height 392
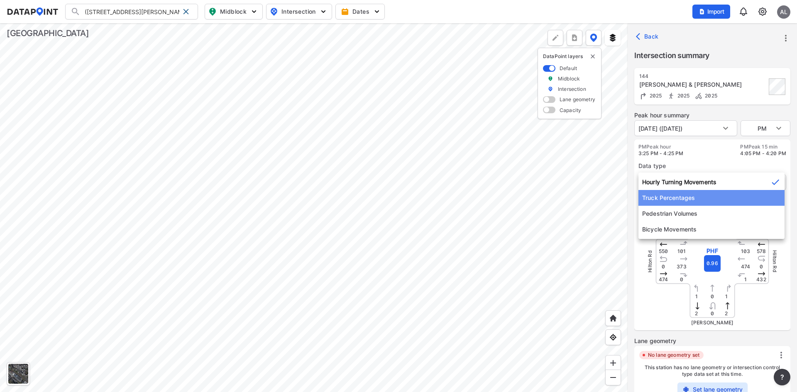
click at [712, 198] on li "Truck Percentages" at bounding box center [711, 198] width 146 height 16
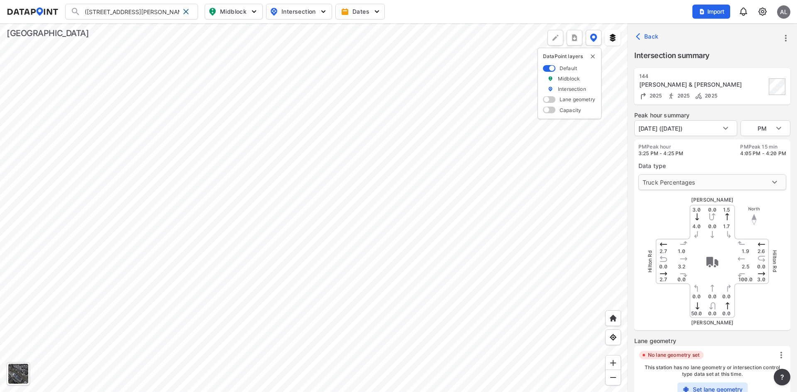
click at [734, 185] on body "(144) Hunter Rd & Hilton Rd (144) Hunter Rd & Hilton Rd Search No results There…" at bounding box center [398, 196] width 797 height 392
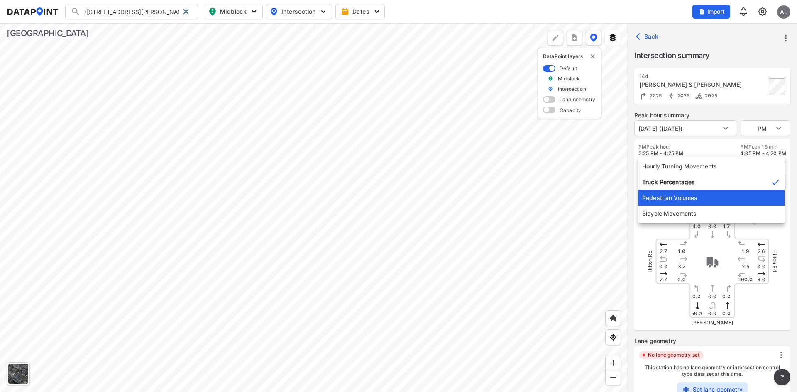
click at [709, 202] on li "Pedestrian Volumes" at bounding box center [711, 198] width 146 height 16
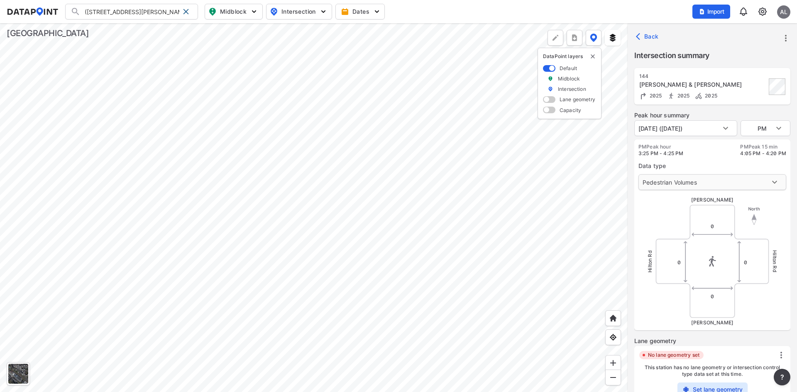
click at [747, 186] on body "(144) Hunter Rd & Hilton Rd (144) Hunter Rd & Hilton Rd Search No results There…" at bounding box center [398, 196] width 797 height 392
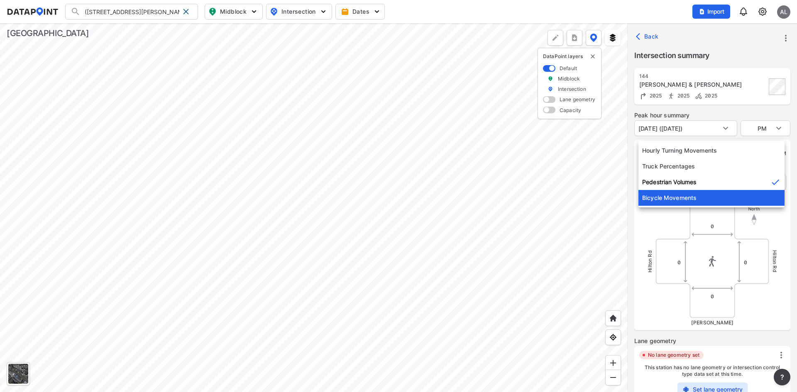
click at [712, 200] on li "Bicycle Movements" at bounding box center [711, 198] width 146 height 16
type input "3"
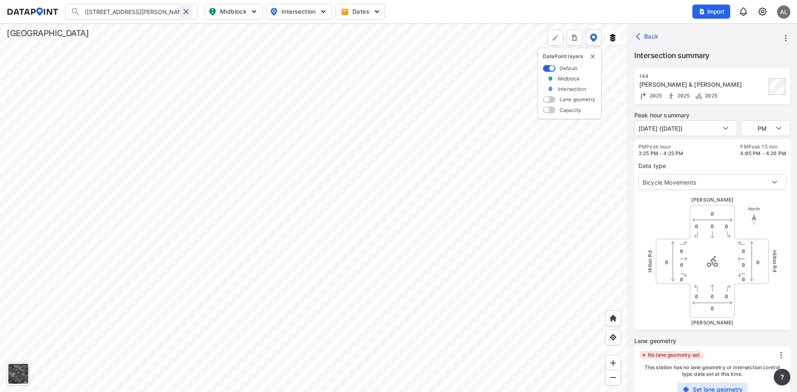
click at [188, 13] on span at bounding box center [186, 11] width 7 height 7
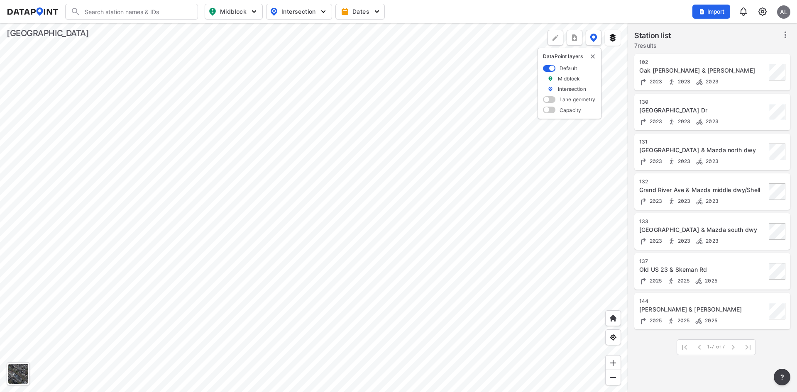
click at [132, 13] on input "Search" at bounding box center [137, 11] width 112 height 13
type input "skeman"
type input "(137) Old US 23 & Skeman Rd"
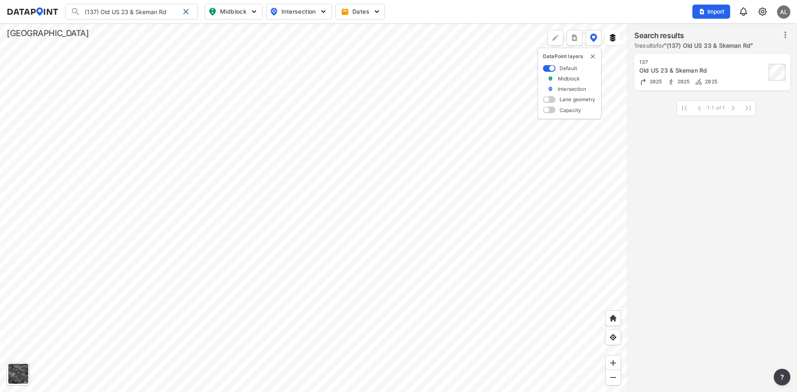
click at [620, 76] on div at bounding box center [314, 207] width 628 height 369
click at [658, 72] on div "Old US 23 & Skeman Rd" at bounding box center [702, 70] width 127 height 8
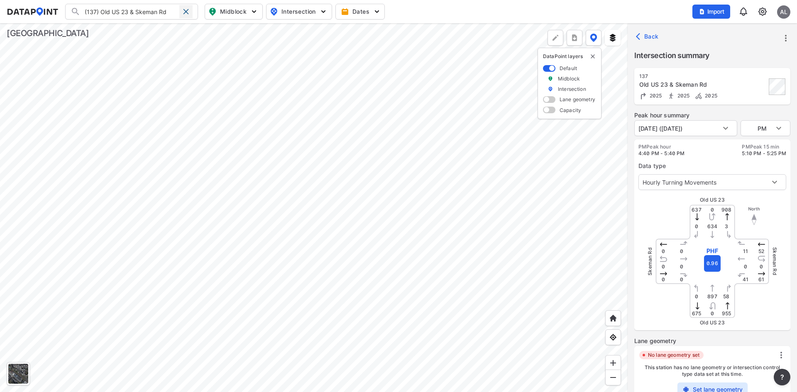
click at [186, 12] on span at bounding box center [186, 11] width 7 height 7
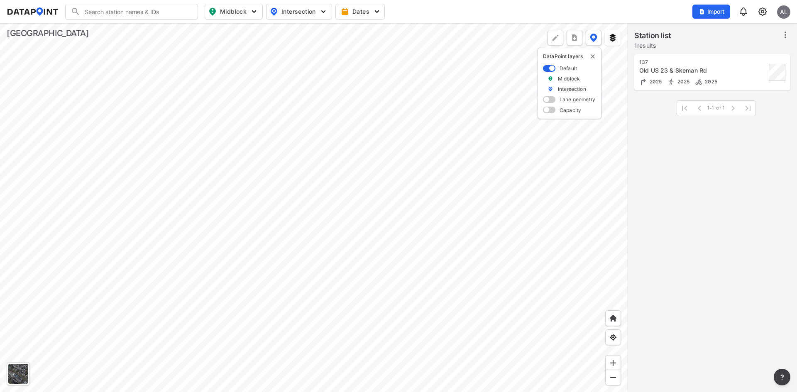
click at [153, 10] on input "Search" at bounding box center [137, 11] width 112 height 13
type input "[PERSON_NAME]"
type input "(145) Old US 23 & [PERSON_NAME]"
click at [728, 61] on div "145" at bounding box center [702, 62] width 127 height 7
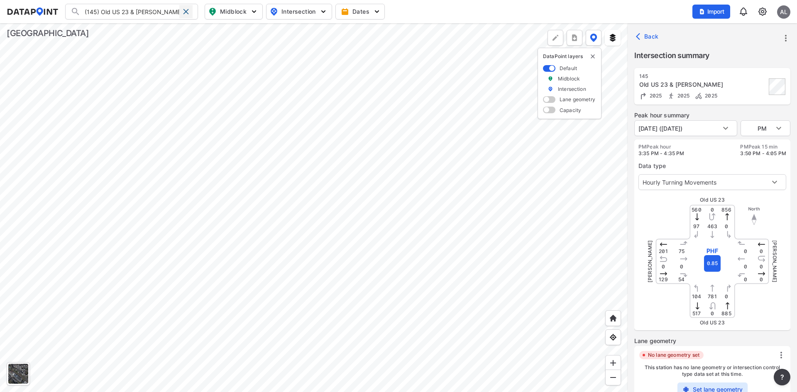
click at [186, 12] on span at bounding box center [186, 11] width 7 height 7
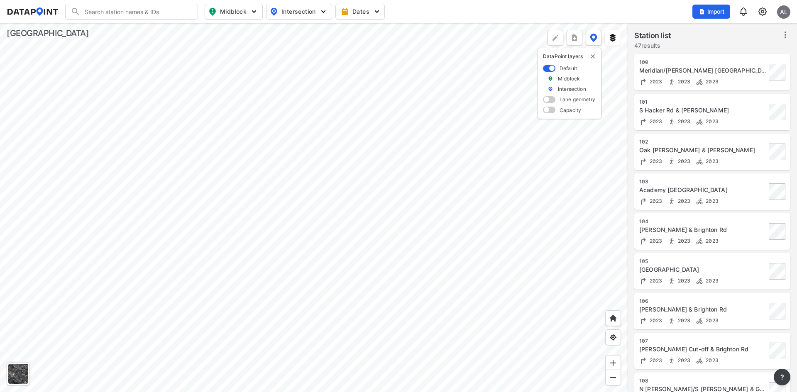
click at [180, 15] on input "Search" at bounding box center [137, 11] width 112 height 13
click at [136, 29] on li "( 144 ) Hunter Rd & Hilton Rd" at bounding box center [132, 28] width 133 height 15
type input "(144) Hunter Rd & Hilton Rd"
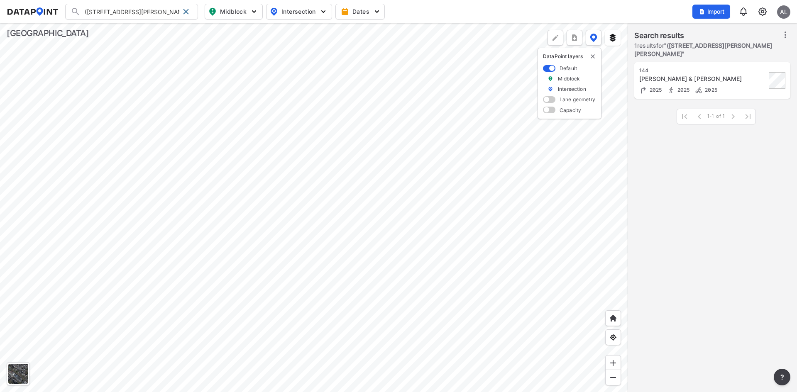
click at [655, 75] on div "[PERSON_NAME] & [PERSON_NAME]" at bounding box center [702, 79] width 127 height 8
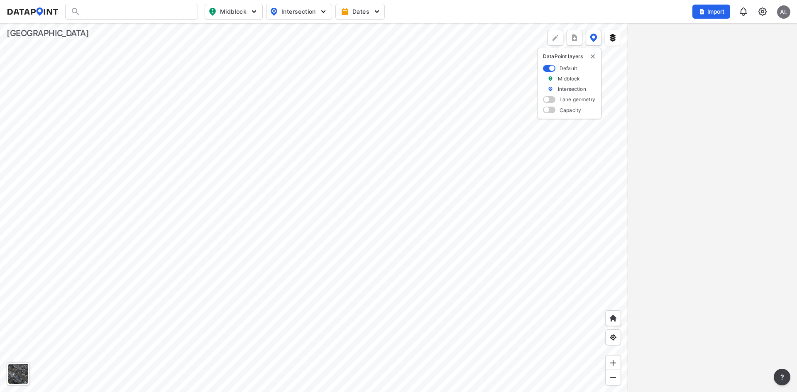
click at [158, 12] on div at bounding box center [131, 12] width 133 height 16
click at [140, 12] on input "Search" at bounding box center [137, 11] width 112 height 13
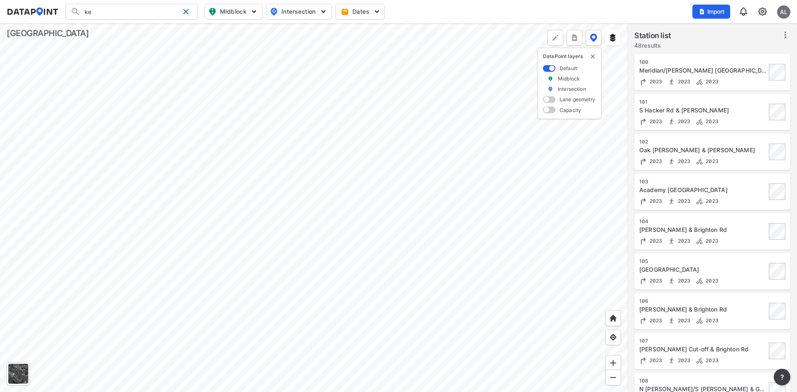
type input "k"
click at [114, 29] on li "(137) Old US 23 & Skeman Rd" at bounding box center [132, 28] width 133 height 15
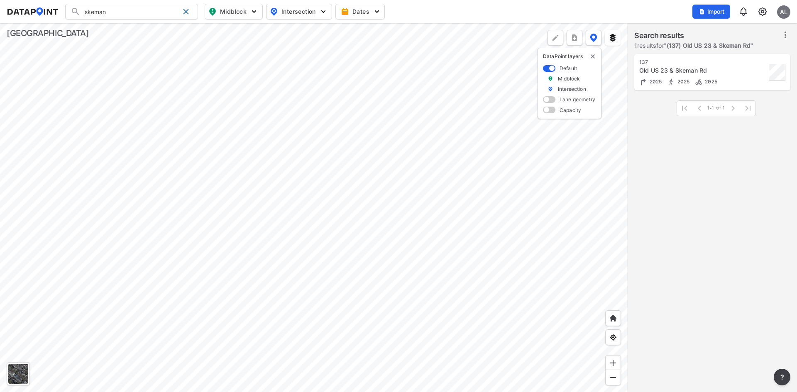
type input "(137) Old US 23 & Skeman Rd"
click at [705, 72] on div "Old US 23 & Skeman Rd" at bounding box center [702, 70] width 127 height 8
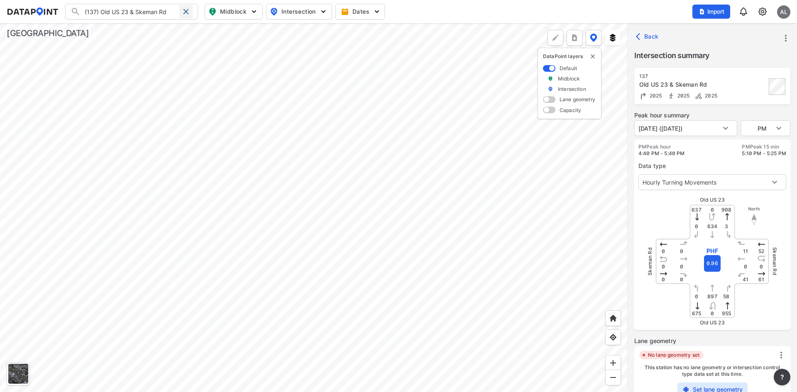
click at [187, 12] on span at bounding box center [186, 11] width 7 height 7
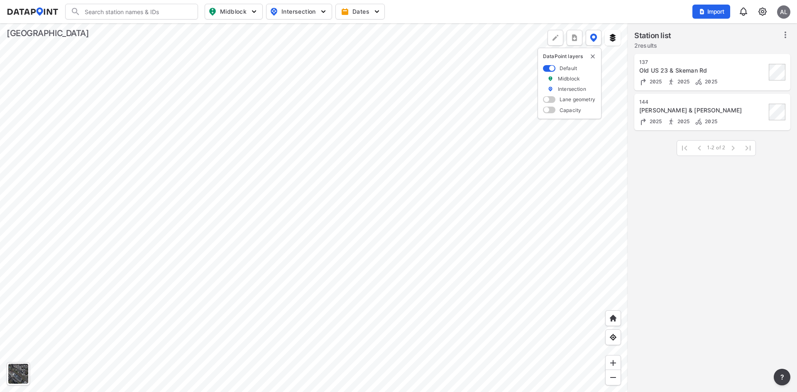
click at [139, 10] on input "Search" at bounding box center [137, 11] width 112 height 13
click at [128, 26] on strong "Bergin" at bounding box center [147, 28] width 48 height 7
type input "(145) Old US 23 & Bergin Rd"
click at [678, 65] on div "145" at bounding box center [702, 62] width 127 height 7
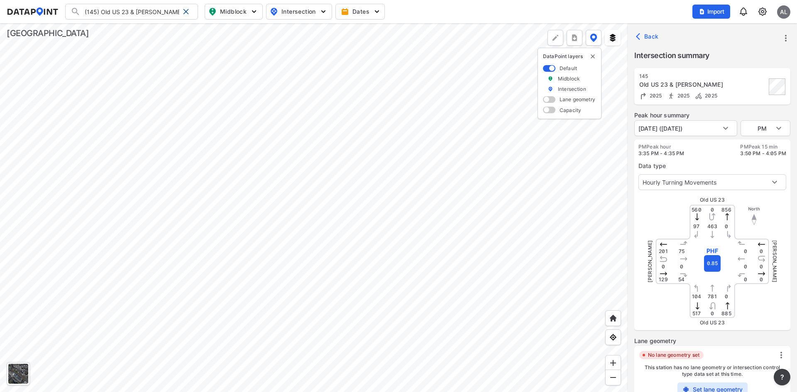
click at [186, 12] on span at bounding box center [186, 11] width 7 height 7
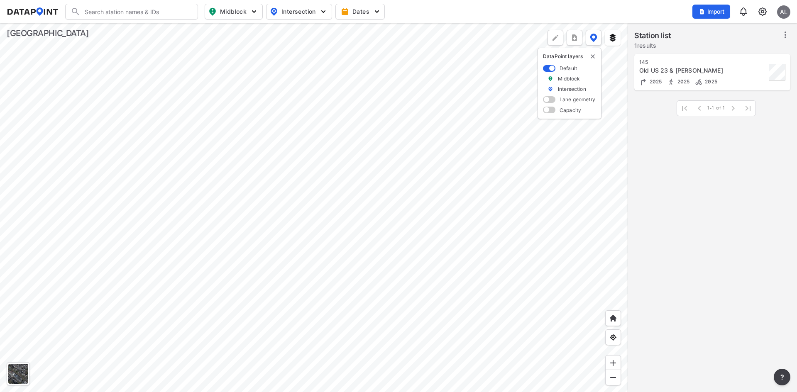
click at [113, 14] on input "Search" at bounding box center [137, 11] width 112 height 13
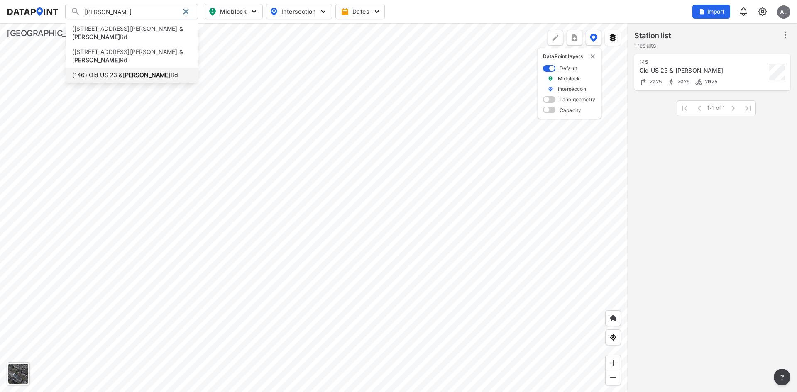
click at [114, 68] on li "(146) Old US 23 & Clyde Rd" at bounding box center [132, 75] width 133 height 15
type input "(146) Old US 23 & Clyde Rd"
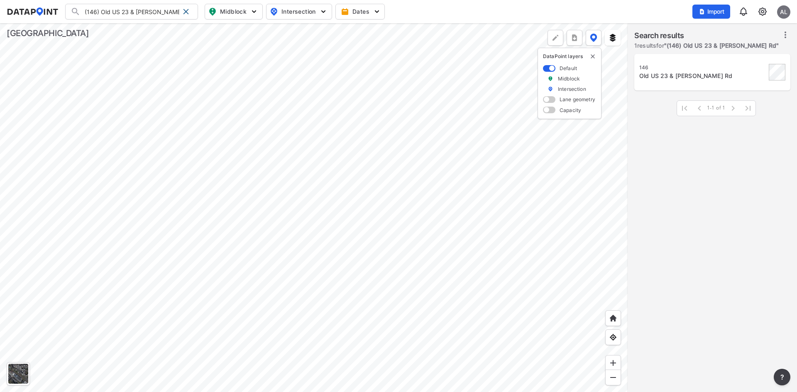
click at [680, 75] on div "Old US 23 & Clyde Rd" at bounding box center [702, 76] width 127 height 8
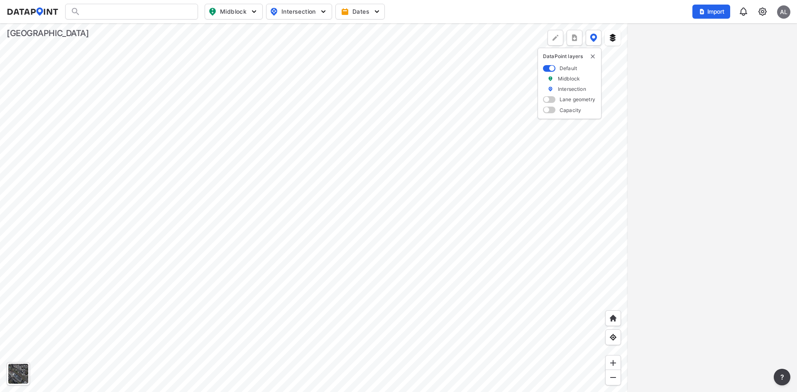
click at [127, 14] on div at bounding box center [131, 12] width 133 height 16
click at [127, 12] on div at bounding box center [131, 12] width 133 height 16
click at [127, 12] on input "Search" at bounding box center [137, 11] width 112 height 13
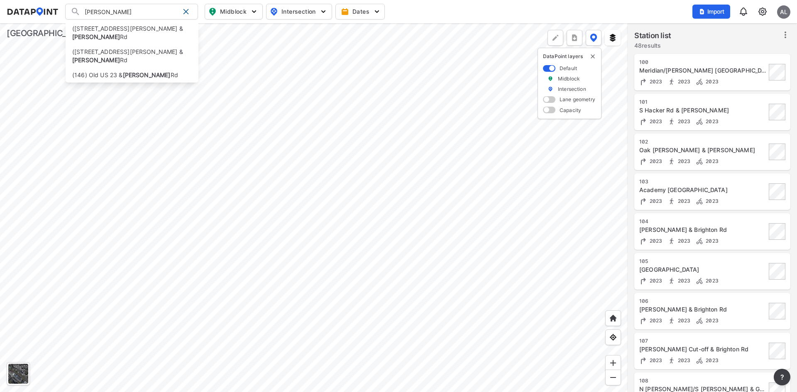
type input "[PERSON_NAME]"
type input "(146) Old US 23 & [PERSON_NAME] Rd"
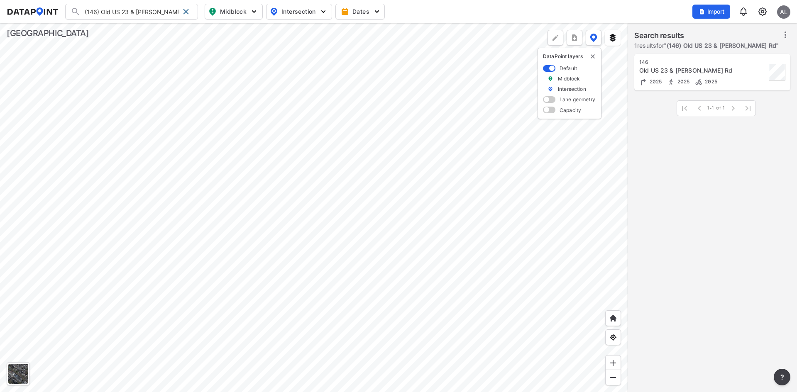
click at [681, 58] on div "[STREET_ADDRESS][PERSON_NAME]" at bounding box center [712, 72] width 156 height 37
click at [675, 78] on img at bounding box center [671, 82] width 8 height 8
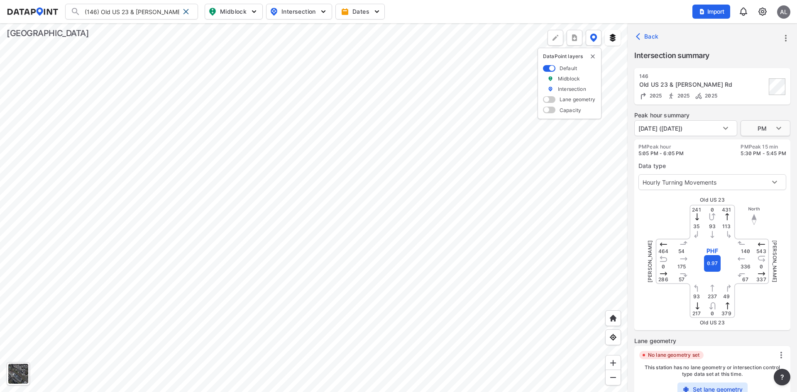
click at [777, 129] on body "(146) Old US 23 & [PERSON_NAME] Rd (120) [PERSON_NAME] & [PERSON_NAME] Rd (139)…" at bounding box center [398, 196] width 797 height 392
click at [723, 350] on div at bounding box center [398, 196] width 797 height 392
click at [742, 331] on div "Peak hour summary [DATE] ([DATE]) [DATE] ([DATE]) PM PM PM Peak hour 5:05 PM - …" at bounding box center [712, 309] width 156 height 397
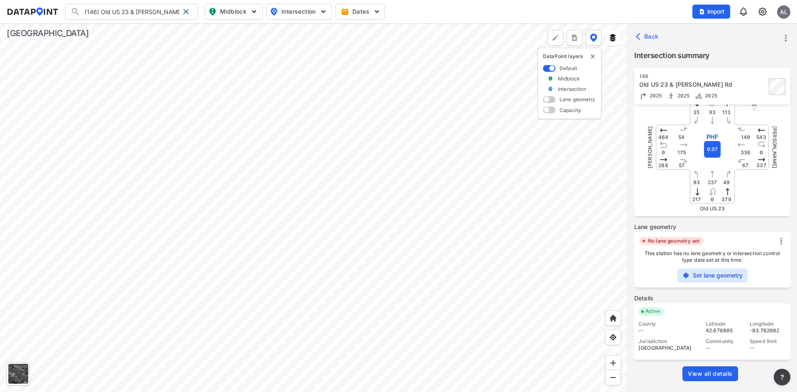
click at [731, 367] on link "View all details" at bounding box center [710, 373] width 56 height 15
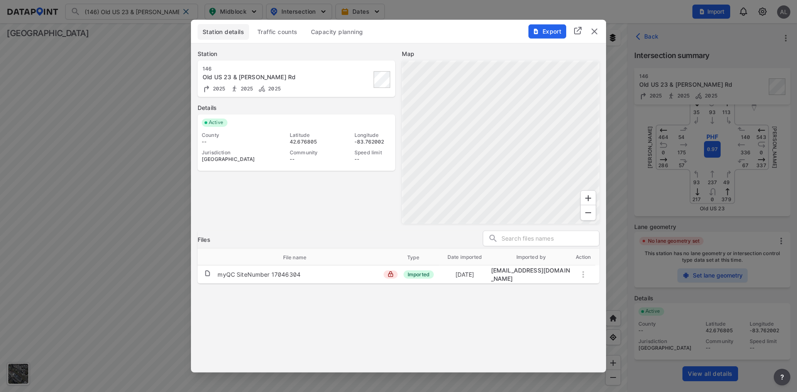
click at [278, 32] on span "Traffic counts" at bounding box center [277, 31] width 40 height 8
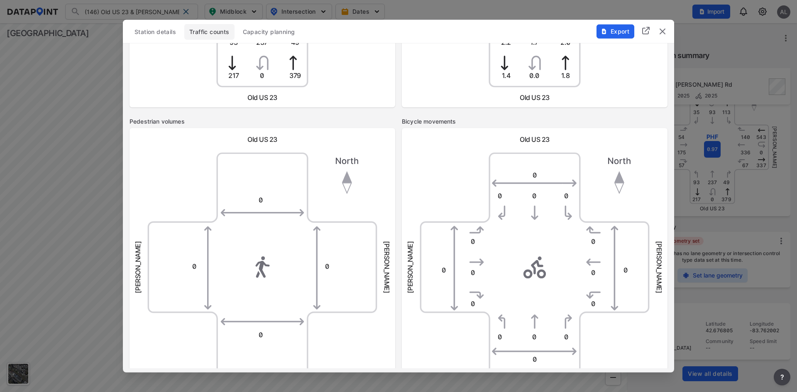
scroll to position [0, 0]
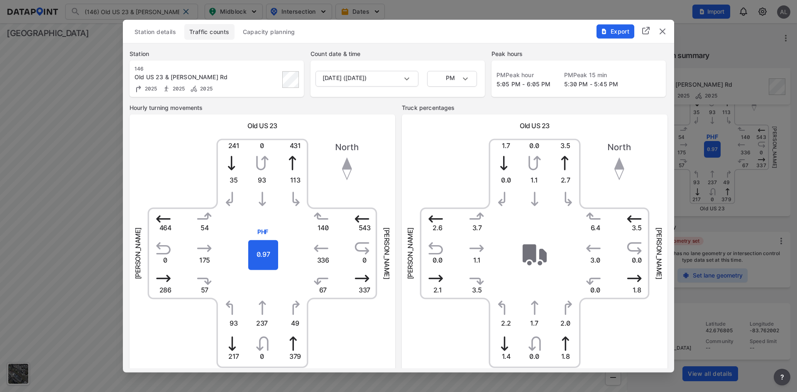
click at [281, 31] on span "Capacity planning" at bounding box center [269, 31] width 52 height 8
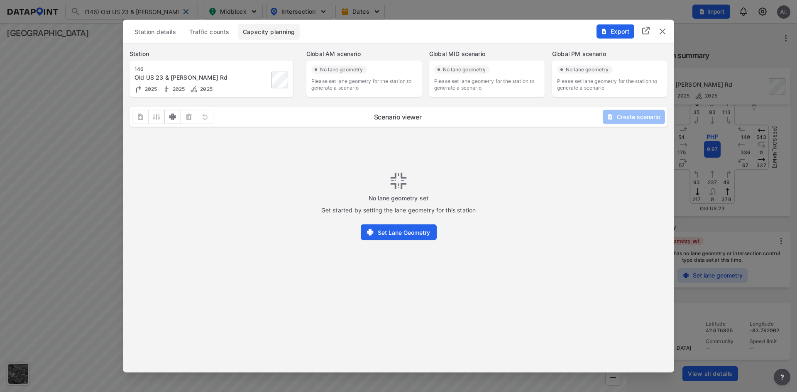
click at [662, 30] on img "delete" at bounding box center [662, 31] width 10 height 10
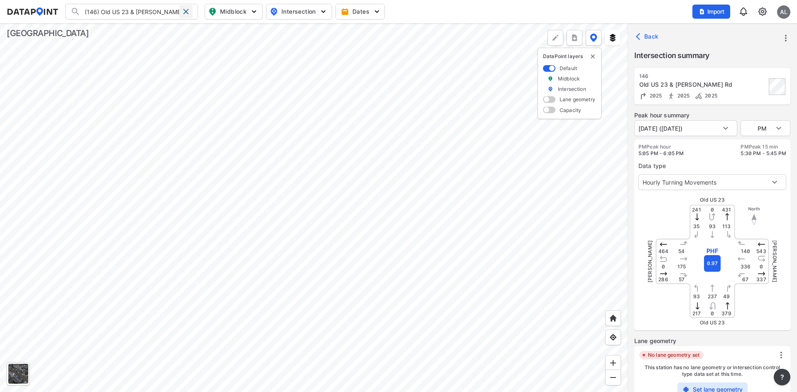
click at [189, 10] on span at bounding box center [186, 11] width 7 height 7
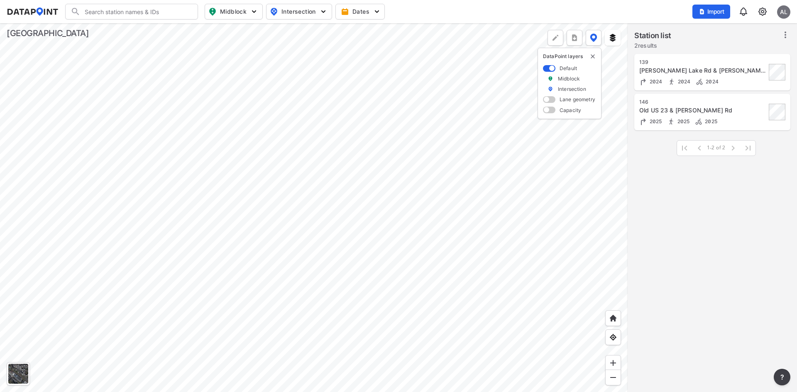
click at [129, 16] on input "Search" at bounding box center [137, 11] width 112 height 13
click at [122, 42] on li "(147) Hartland Rd & Dunham Rd" at bounding box center [132, 43] width 133 height 15
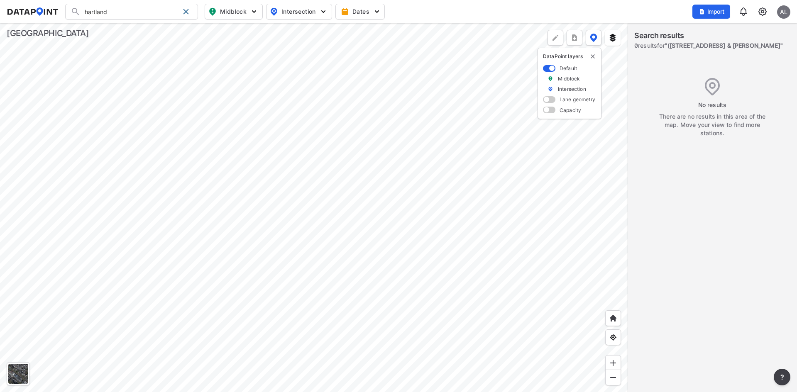
type input "(147) Hartland Rd & Dunham Rd"
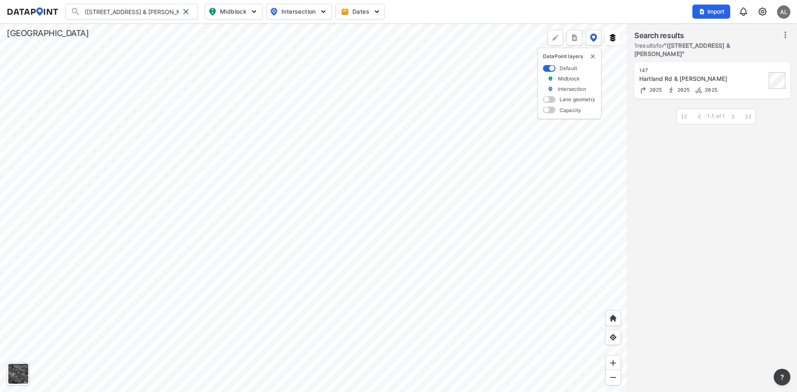
click at [689, 75] on div "Hartland Rd & Dunham Rd" at bounding box center [702, 79] width 127 height 8
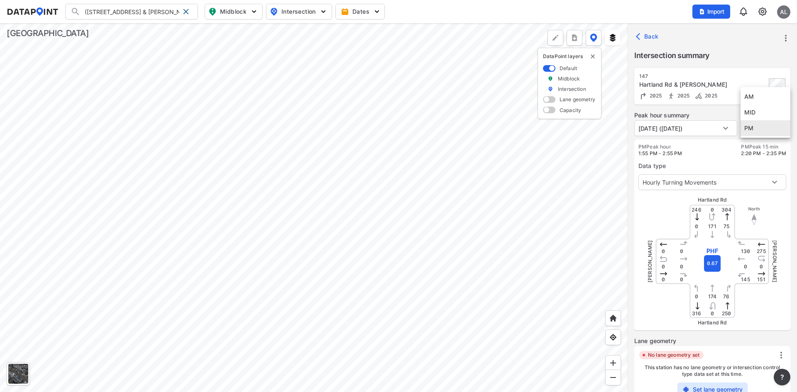
click at [777, 129] on body "(147) Hartland Rd & Dunham Rd (141) Hartland Rd & Middle School Dwy (147) Hartl…" at bounding box center [398, 196] width 797 height 392
click at [766, 98] on li "AM" at bounding box center [765, 97] width 50 height 16
type input "PM"
click at [357, 248] on div at bounding box center [314, 207] width 628 height 369
click at [186, 12] on span at bounding box center [186, 11] width 7 height 7
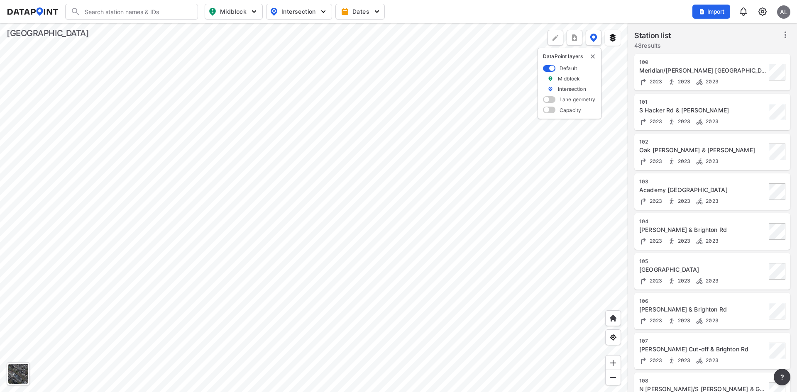
click at [305, 11] on span "Intersection" at bounding box center [298, 12] width 57 height 10
click at [385, 10] on div "Search Please enter a search term. Midblock Intersection Dates Import AL" at bounding box center [399, 12] width 784 height 16
click at [374, 10] on img "button" at bounding box center [377, 11] width 8 height 8
click at [324, 33] on img "button" at bounding box center [324, 30] width 8 height 8
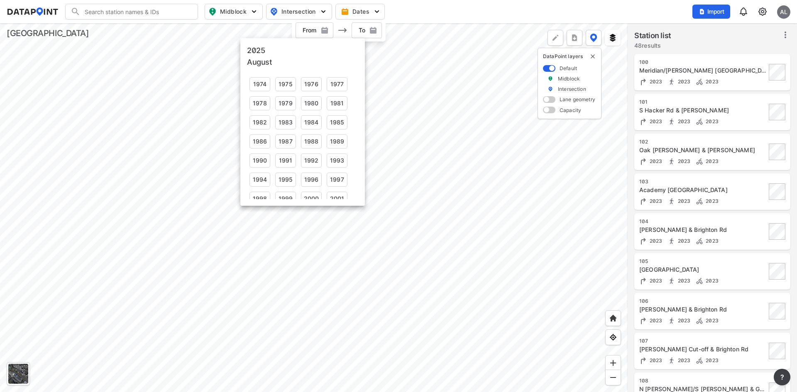
scroll to position [124, 0]
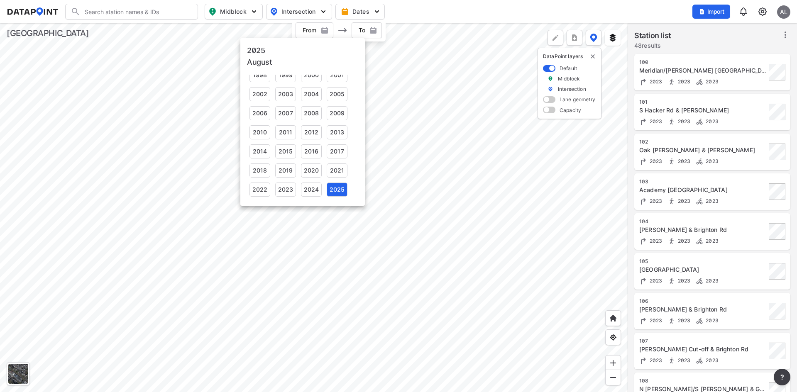
click at [334, 190] on div "2025" at bounding box center [337, 190] width 21 height 14
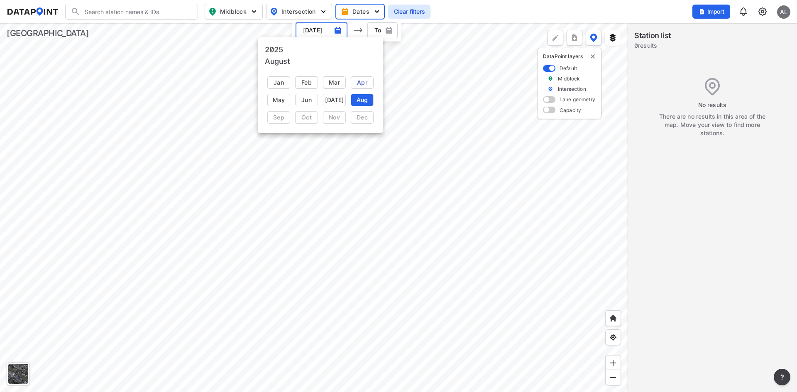
click at [359, 79] on div "Apr" at bounding box center [362, 82] width 23 height 12
type input "Apr 2025"
click at [393, 30] on span "button" at bounding box center [382, 30] width 30 height 8
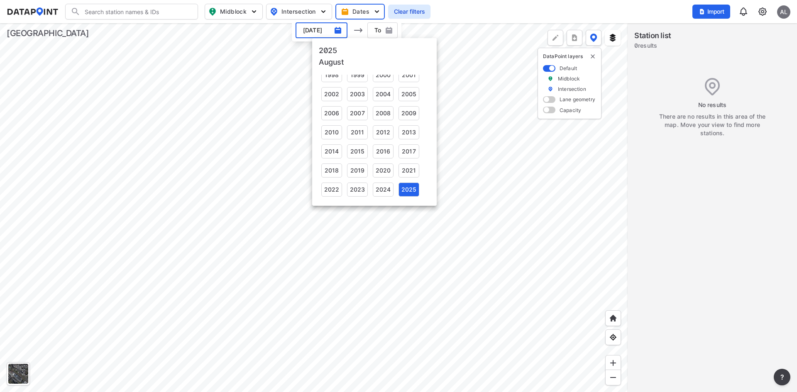
click at [407, 190] on div "2025" at bounding box center [408, 190] width 21 height 14
type input "Aug 2025"
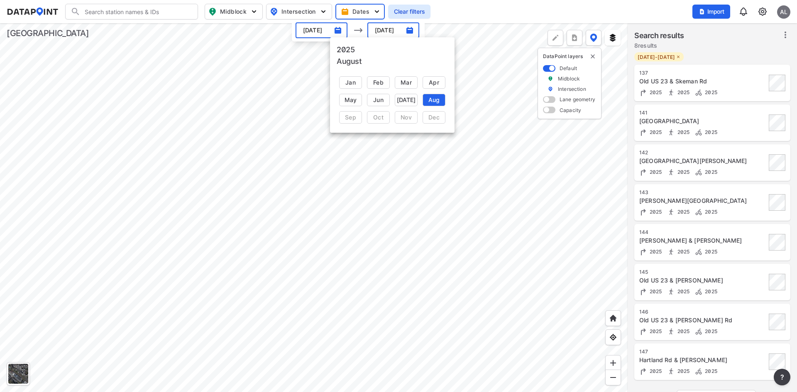
click at [431, 99] on div "Aug" at bounding box center [434, 100] width 23 height 12
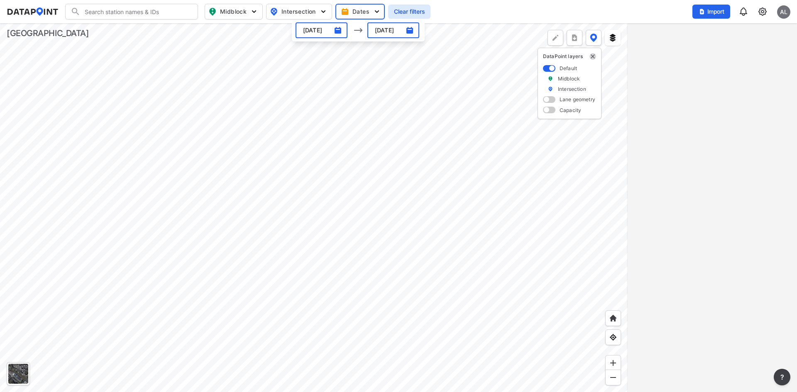
click at [592, 57] on img "delete" at bounding box center [592, 56] width 7 height 7
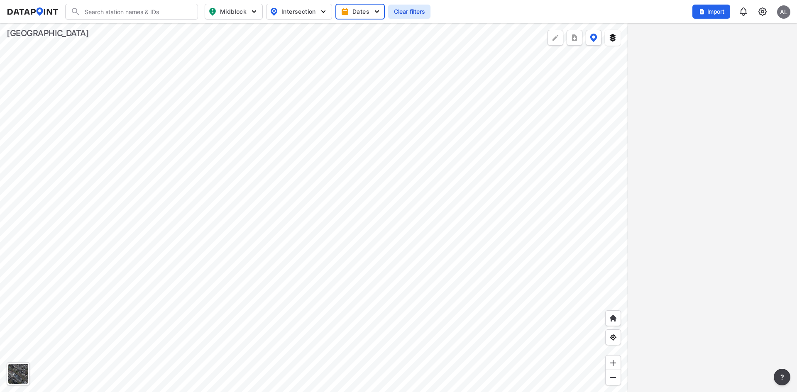
click at [404, 4] on div "Search Please enter a search term. Midblock Intersection Dates Clear filters Im…" at bounding box center [399, 12] width 784 height 16
click at [404, 5] on div "Search Please enter a search term. Midblock Intersection Dates Clear filters Im…" at bounding box center [399, 12] width 784 height 16
drag, startPoint x: 408, startPoint y: 17, endPoint x: 412, endPoint y: 21, distance: 5.6
click at [408, 17] on button "Clear filters" at bounding box center [409, 12] width 42 height 14
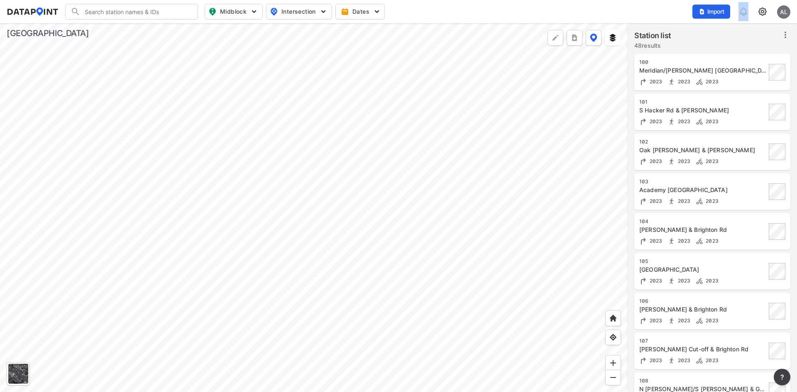
click at [401, 167] on div at bounding box center [314, 207] width 628 height 369
click at [615, 32] on button at bounding box center [613, 38] width 16 height 16
click at [615, 8] on div "Search Please enter a search term. Midblock Intersection Dates Import AL" at bounding box center [399, 12] width 784 height 16
click at [779, 12] on div "AL" at bounding box center [783, 11] width 13 height 13
click at [757, 47] on p "Log out" at bounding box center [755, 47] width 70 height 15
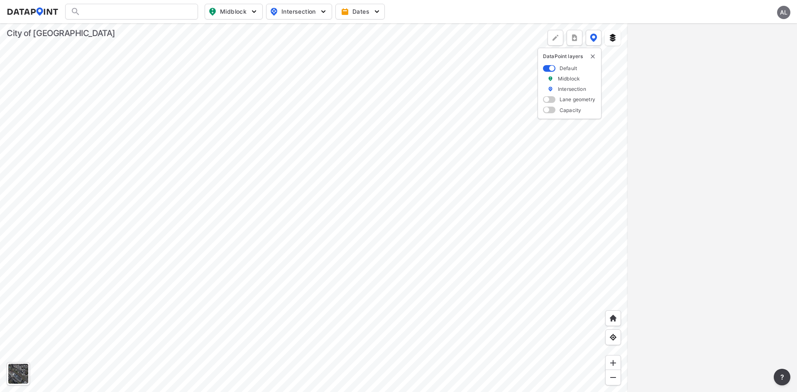
click at [620, 37] on div at bounding box center [314, 207] width 628 height 369
click at [610, 39] on img at bounding box center [612, 38] width 8 height 8
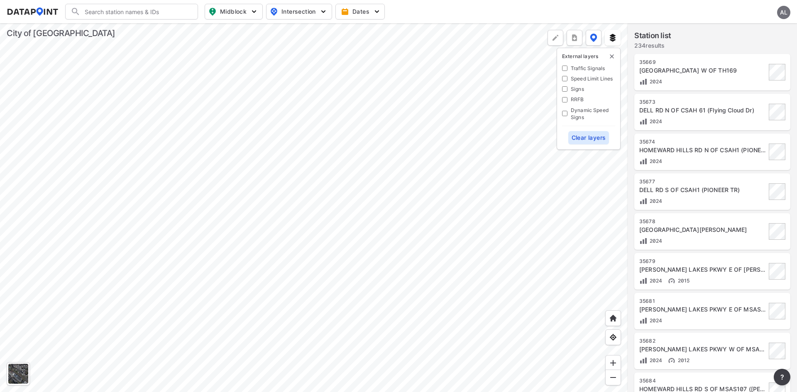
click at [565, 69] on Signals "Traffic Signals" at bounding box center [564, 68] width 5 height 5
checkbox Signals "true"
click at [564, 78] on Lines "Speed Limit Lines" at bounding box center [564, 78] width 5 height 5
checkbox Lines "true"
click at [564, 89] on input "Signs" at bounding box center [564, 88] width 5 height 5
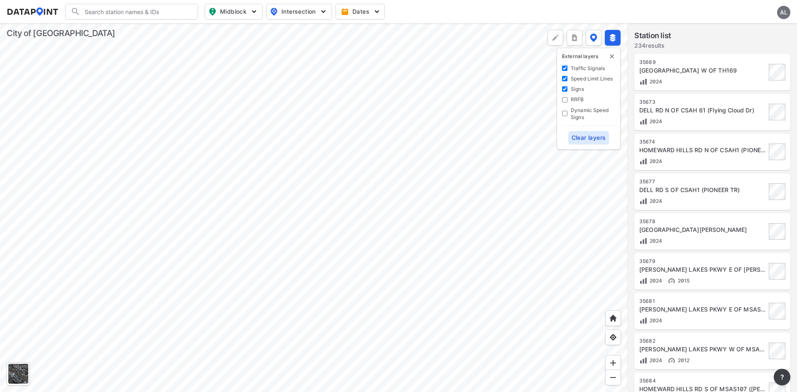
checkbox input "true"
click at [564, 99] on input "RRFB" at bounding box center [564, 99] width 5 height 5
checkbox input "true"
click at [564, 112] on Signs "Dynamic Speed Signs" at bounding box center [564, 113] width 5 height 5
checkbox Signs "true"
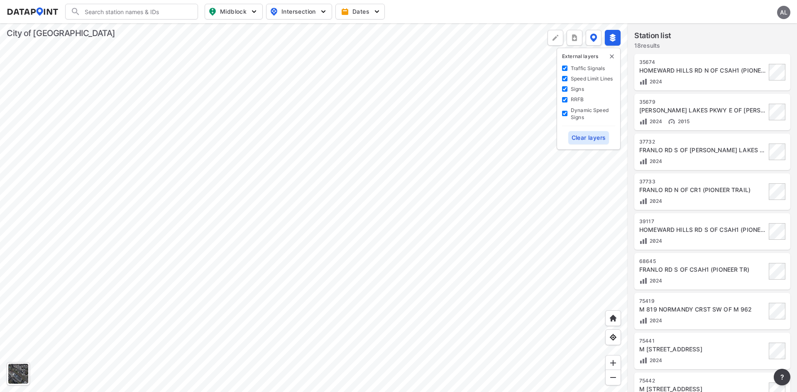
click at [402, 302] on div at bounding box center [314, 207] width 628 height 369
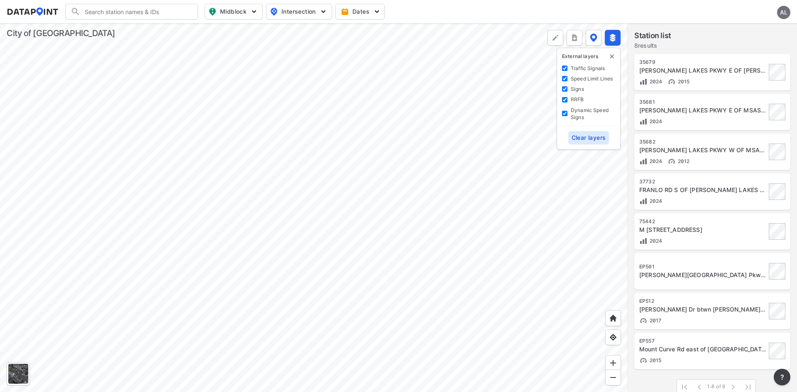
click at [354, 325] on div at bounding box center [314, 207] width 628 height 369
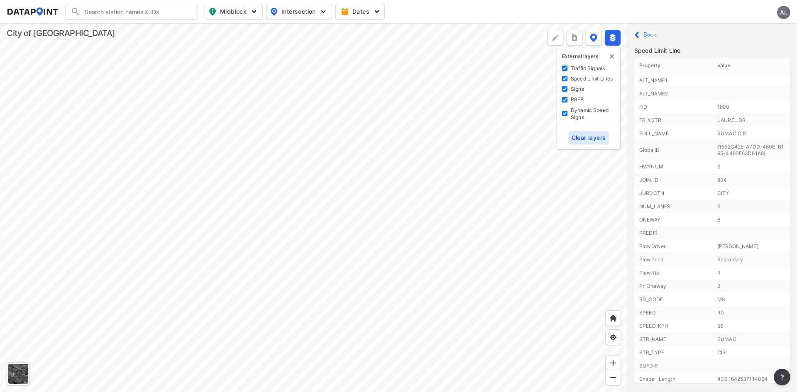
click at [388, 78] on div at bounding box center [314, 207] width 628 height 369
click at [374, 206] on div at bounding box center [314, 207] width 628 height 369
click at [511, 225] on div at bounding box center [314, 207] width 628 height 369
